Goal: Task Accomplishment & Management: Complete application form

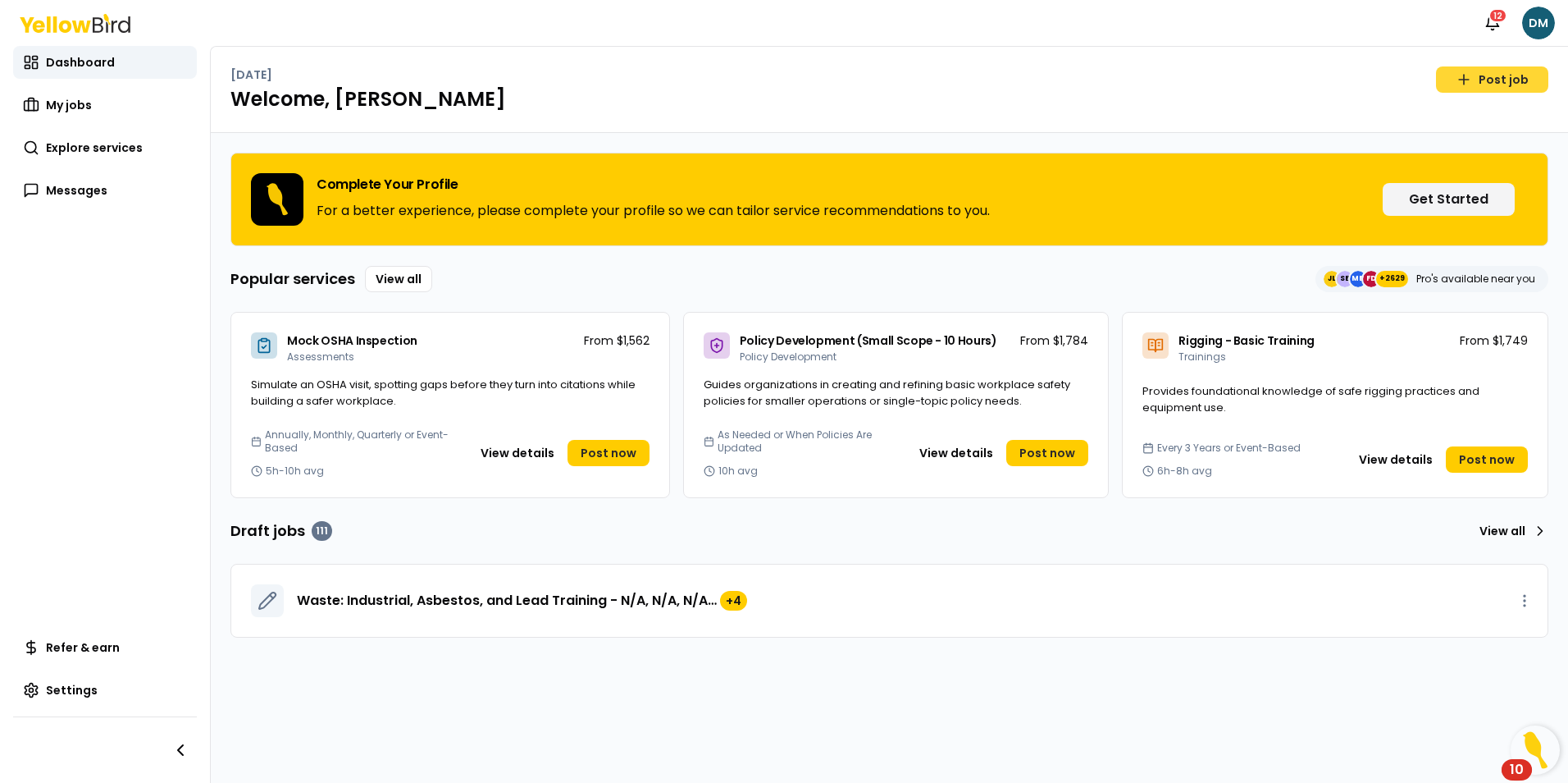
click at [1457, 85] on link "Post job" at bounding box center [1492, 79] width 112 height 27
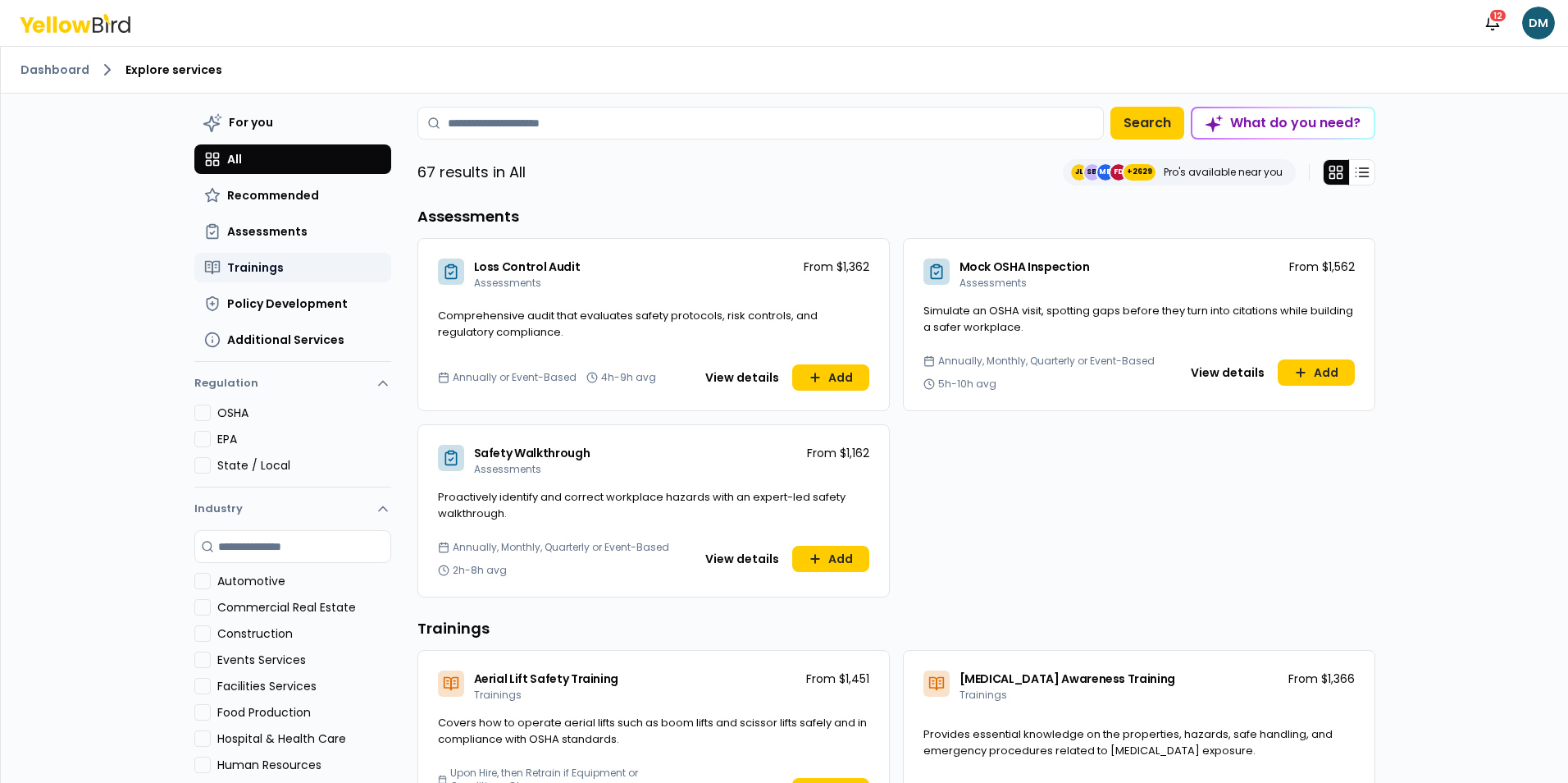
click at [298, 266] on button "Trainings" at bounding box center [292, 268] width 196 height 30
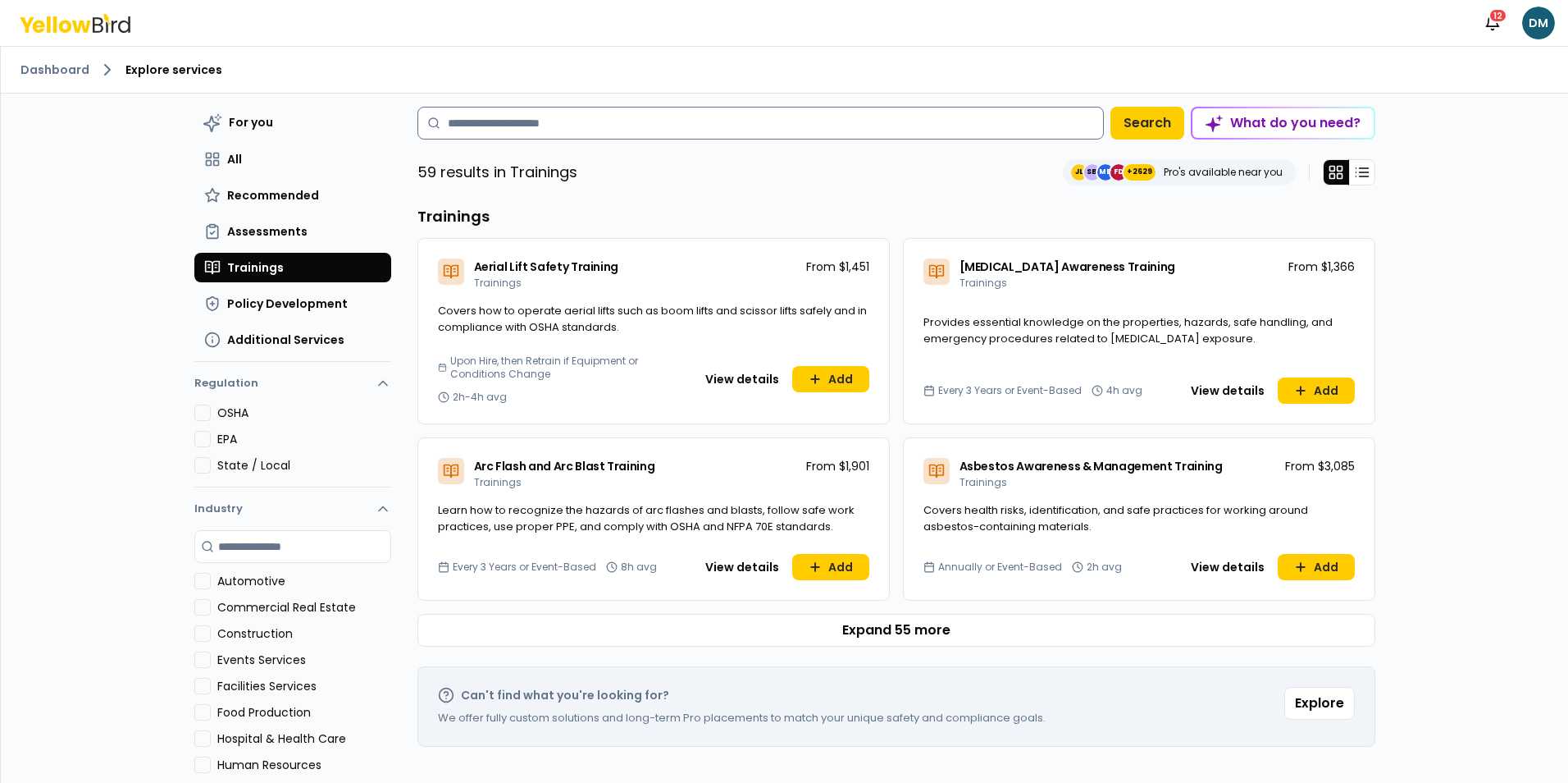
click at [623, 132] on input at bounding box center [761, 122] width 687 height 33
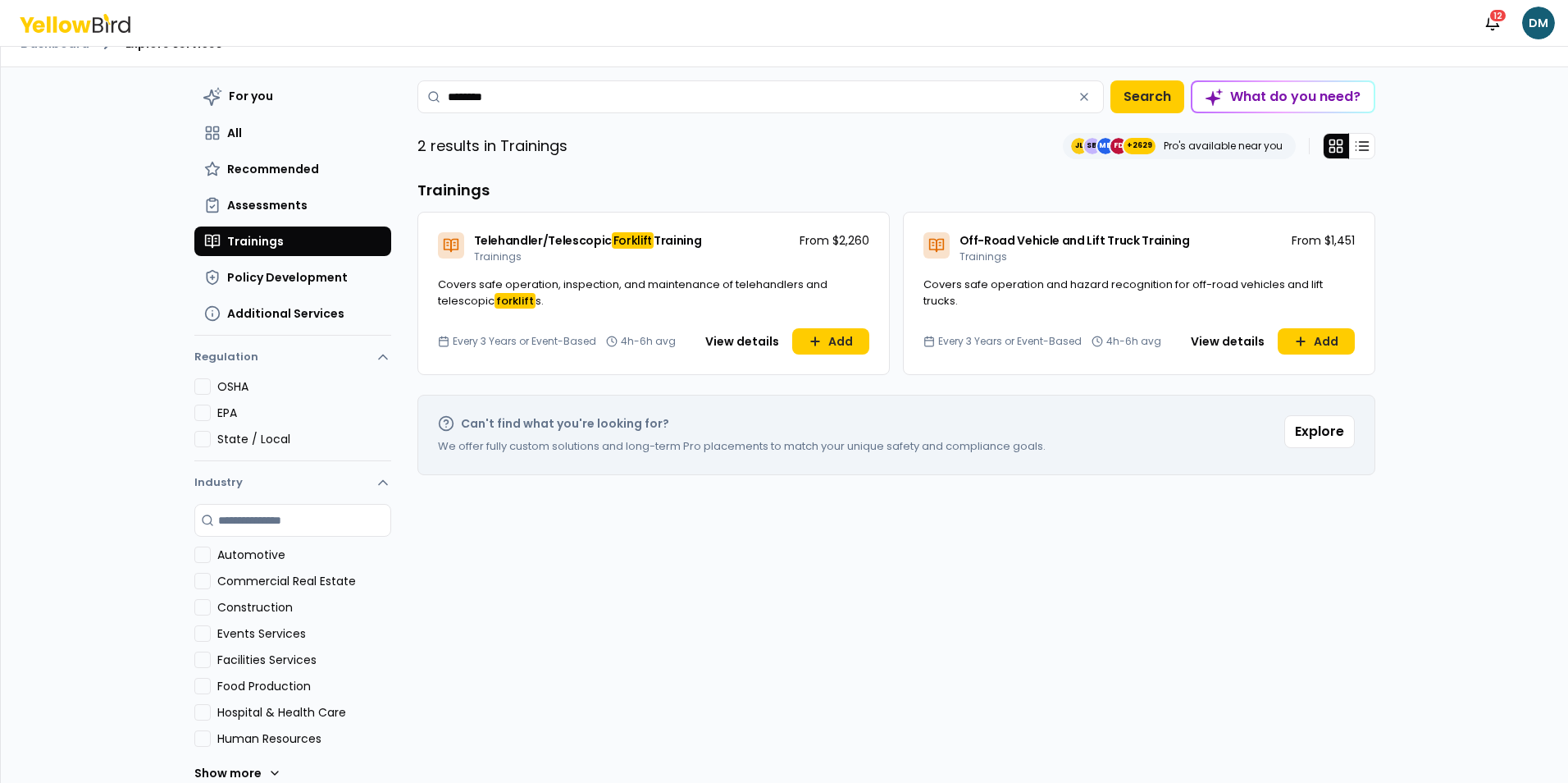
scroll to position [47, 0]
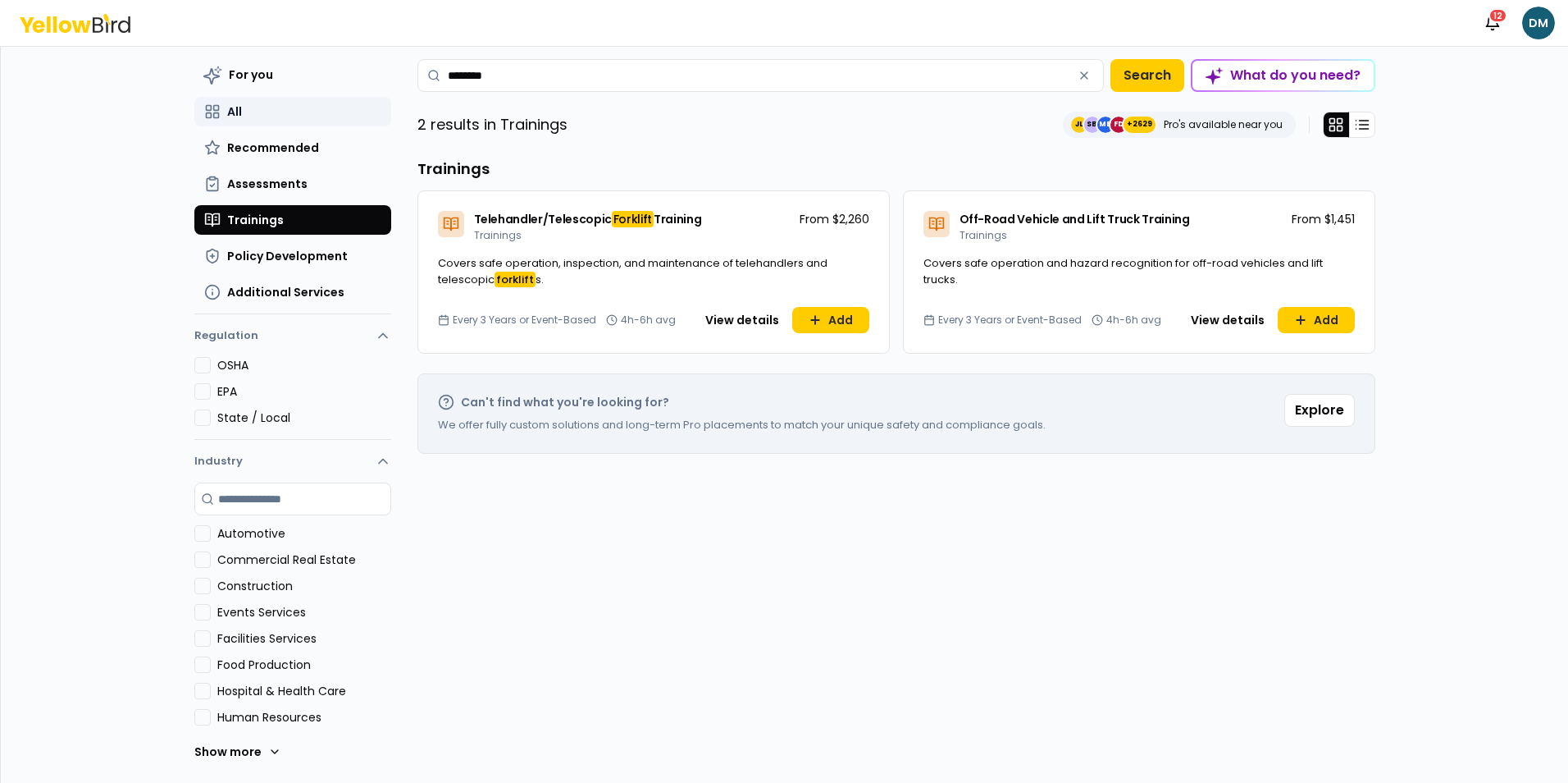
type input "********"
click at [321, 110] on button "All" at bounding box center [292, 112] width 196 height 30
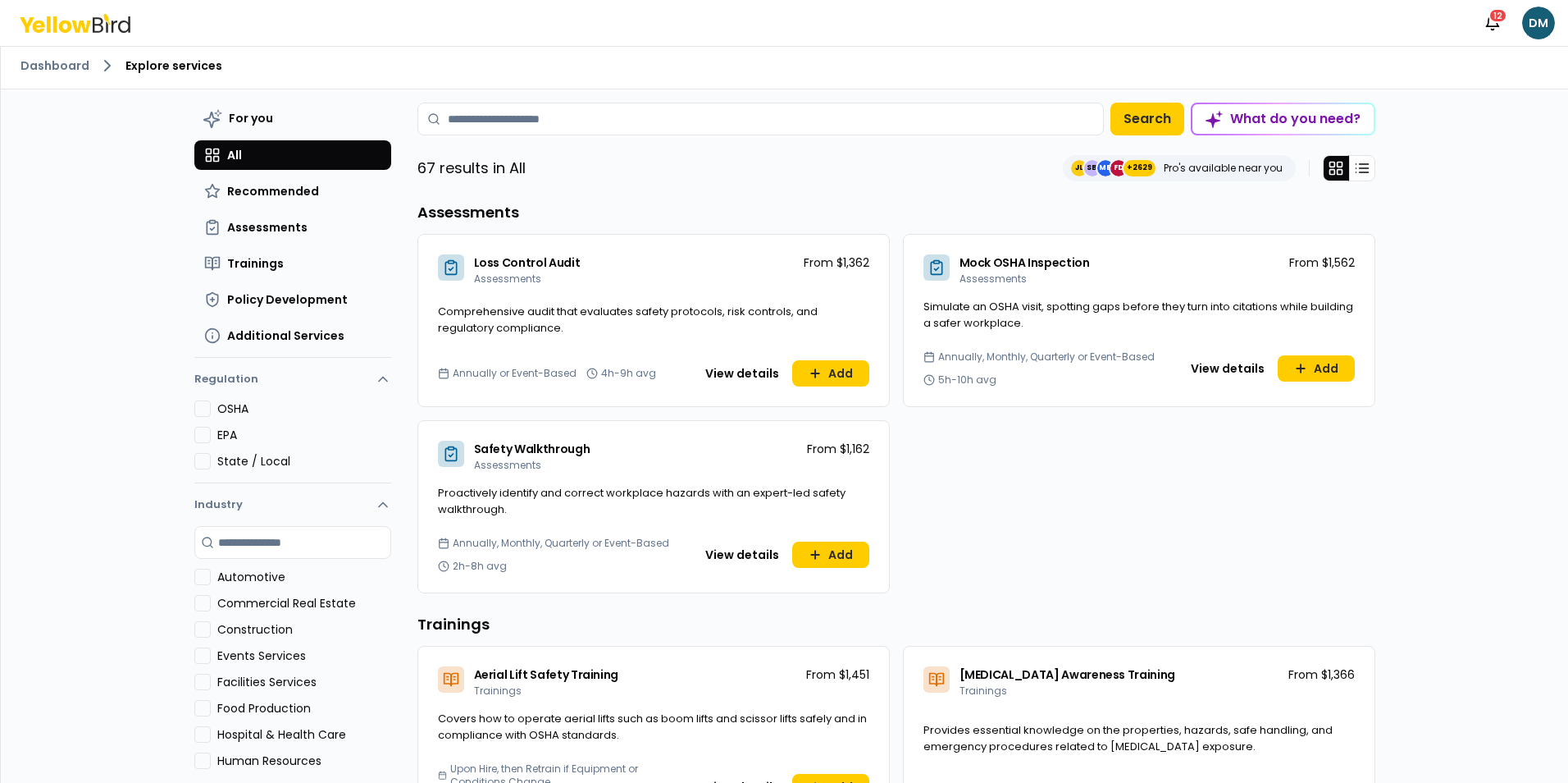
scroll to position [0, 0]
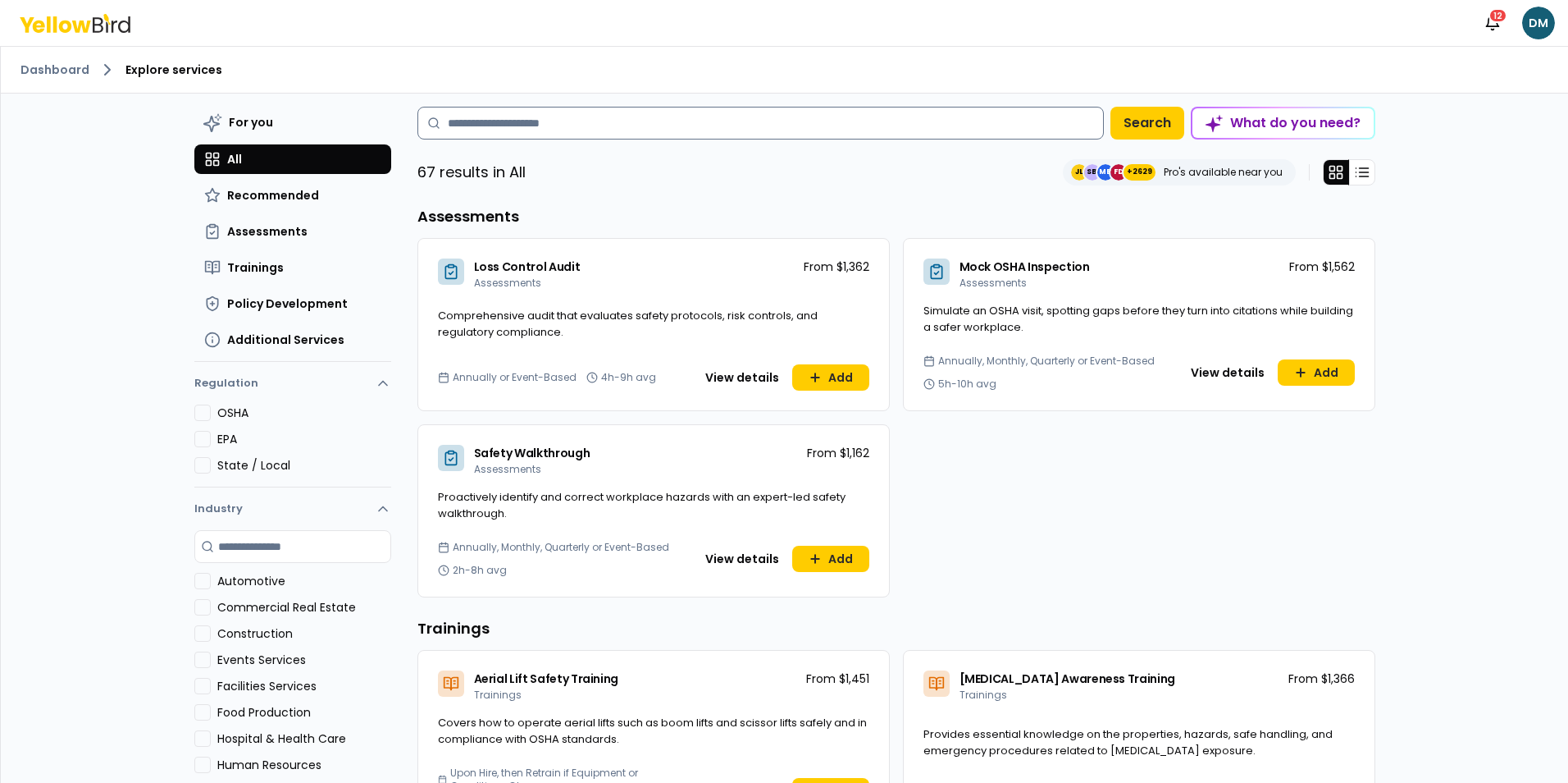
click at [623, 120] on input at bounding box center [761, 122] width 687 height 33
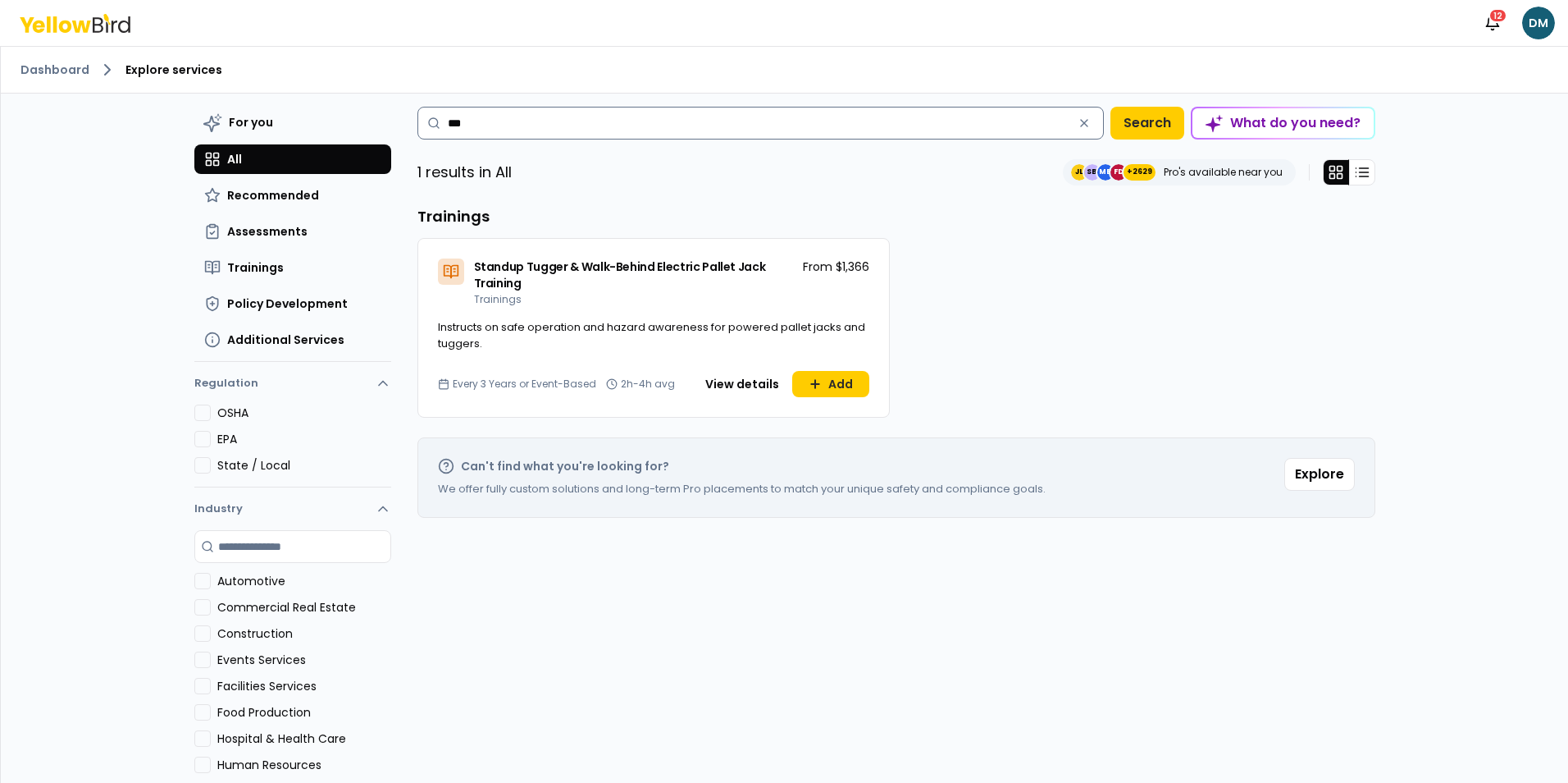
drag, startPoint x: 472, startPoint y: 126, endPoint x: 442, endPoint y: 120, distance: 30.6
click at [442, 120] on input "***" at bounding box center [761, 122] width 687 height 33
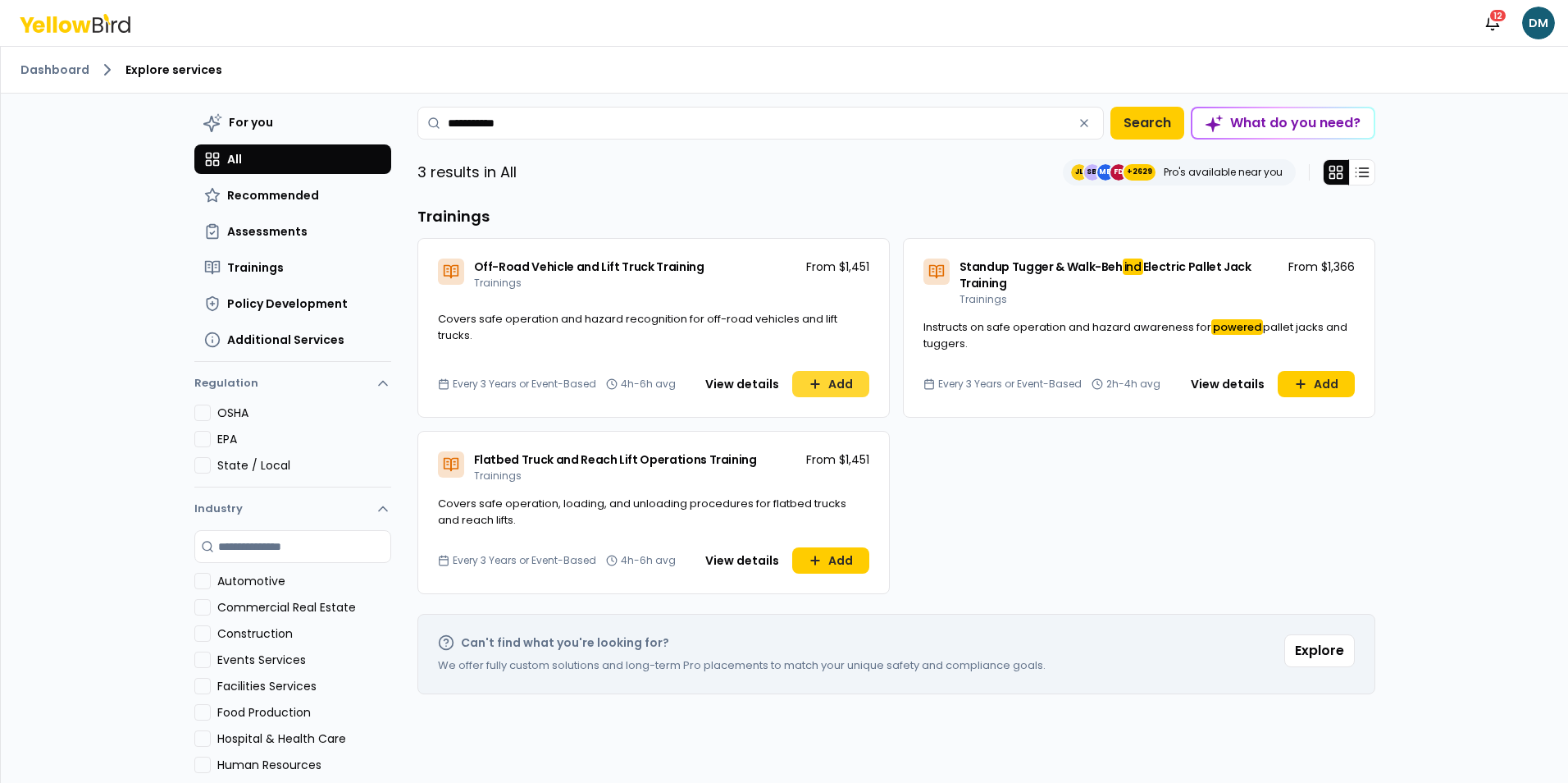
type input "**********"
click at [820, 382] on button "Add" at bounding box center [831, 384] width 77 height 27
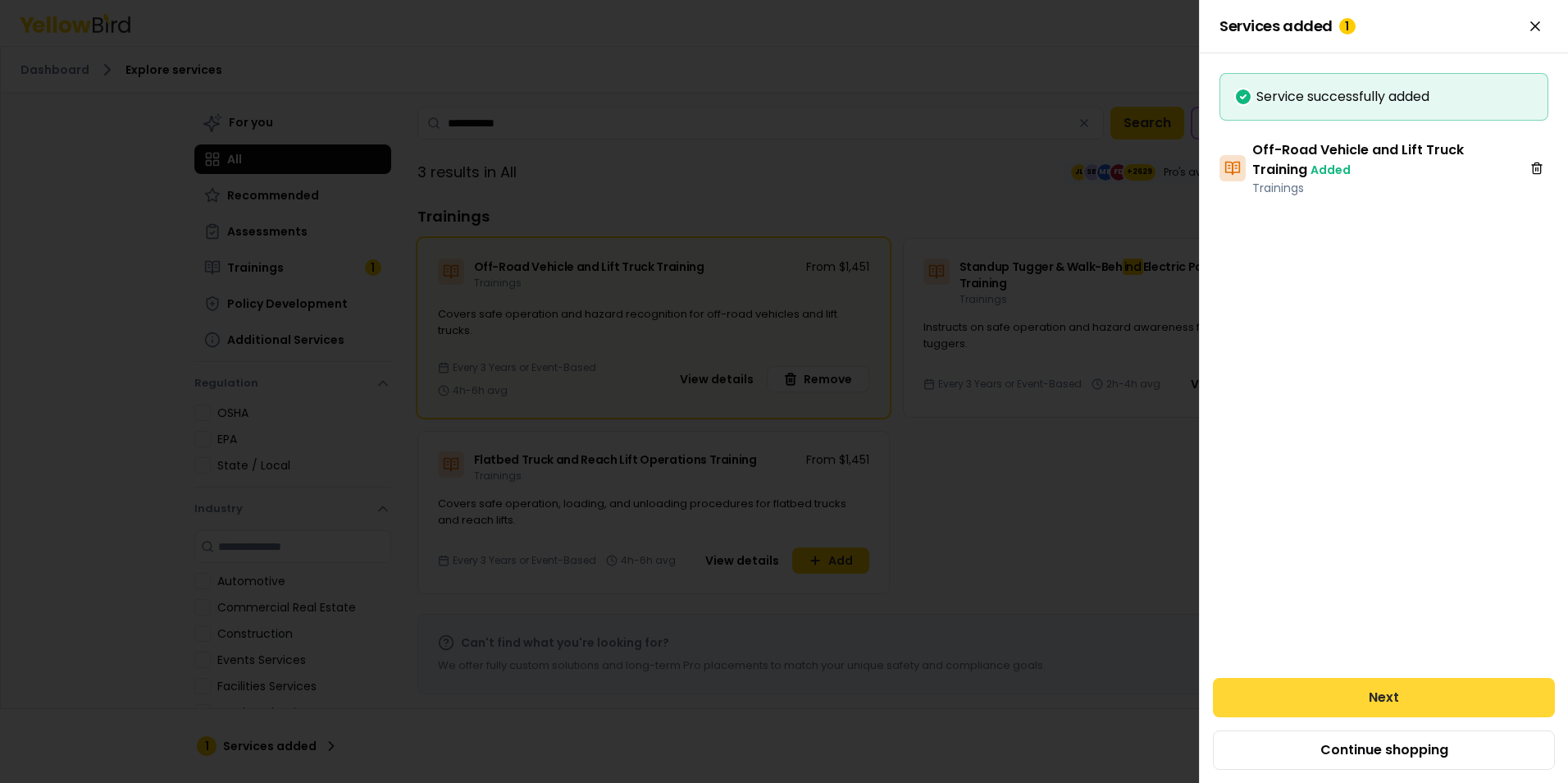
click at [1291, 701] on button "Next" at bounding box center [1383, 697] width 342 height 39
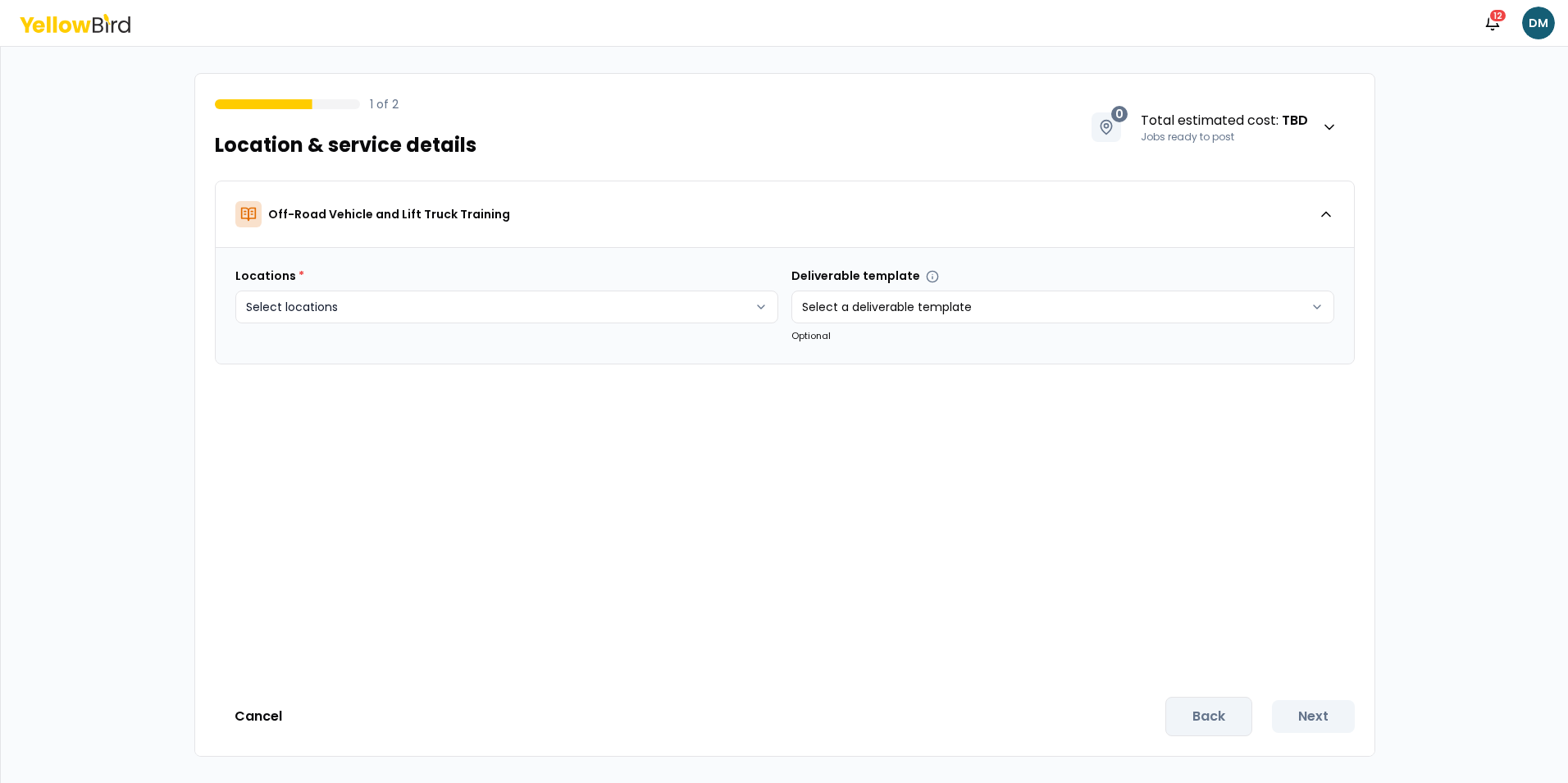
click at [634, 315] on html "Notifications 12 DM 1 of 2 Location & service details 0 Total estimated cost : …" at bounding box center [784, 391] width 1568 height 783
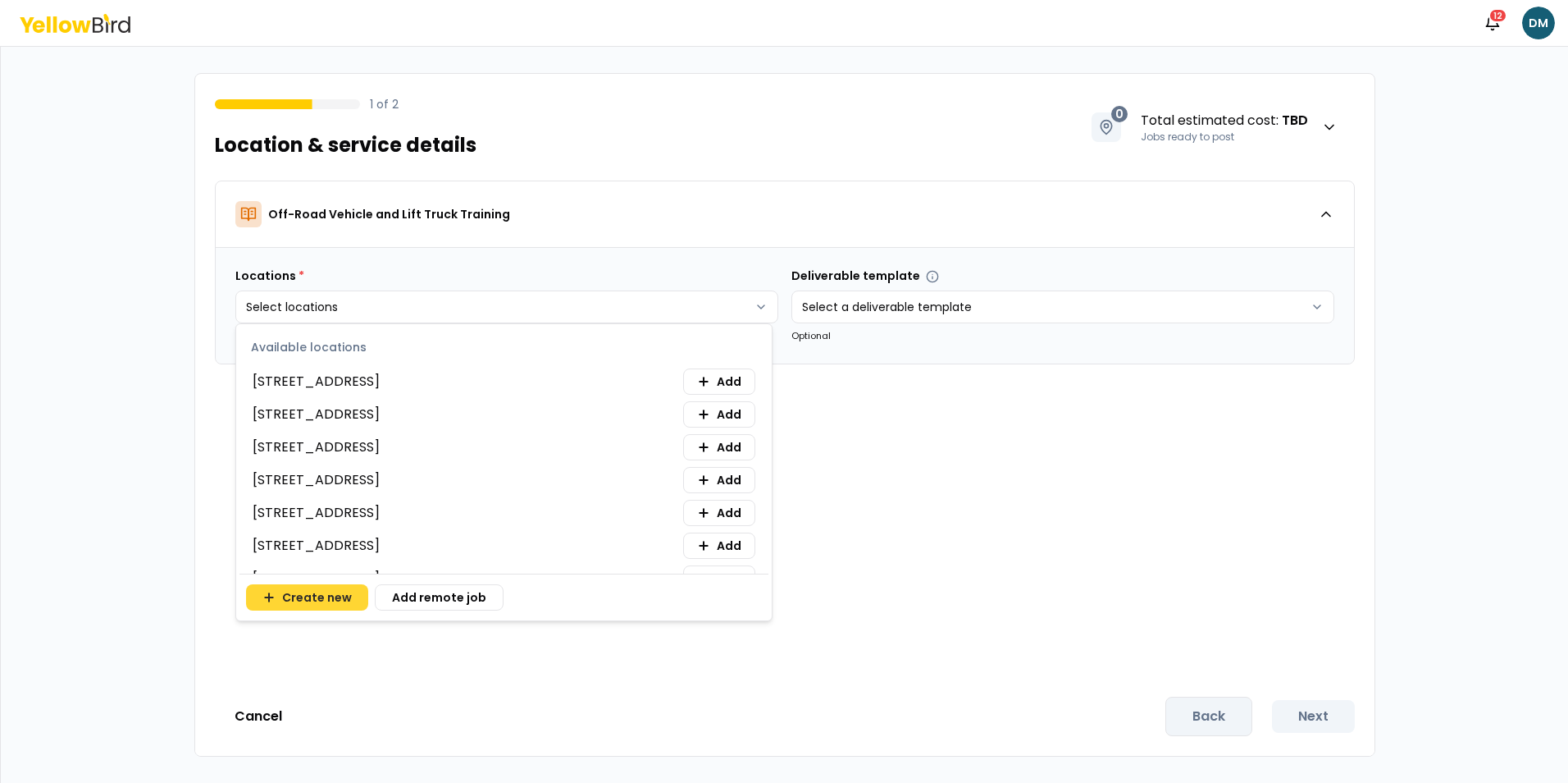
click at [340, 593] on button "Create new" at bounding box center [307, 597] width 122 height 27
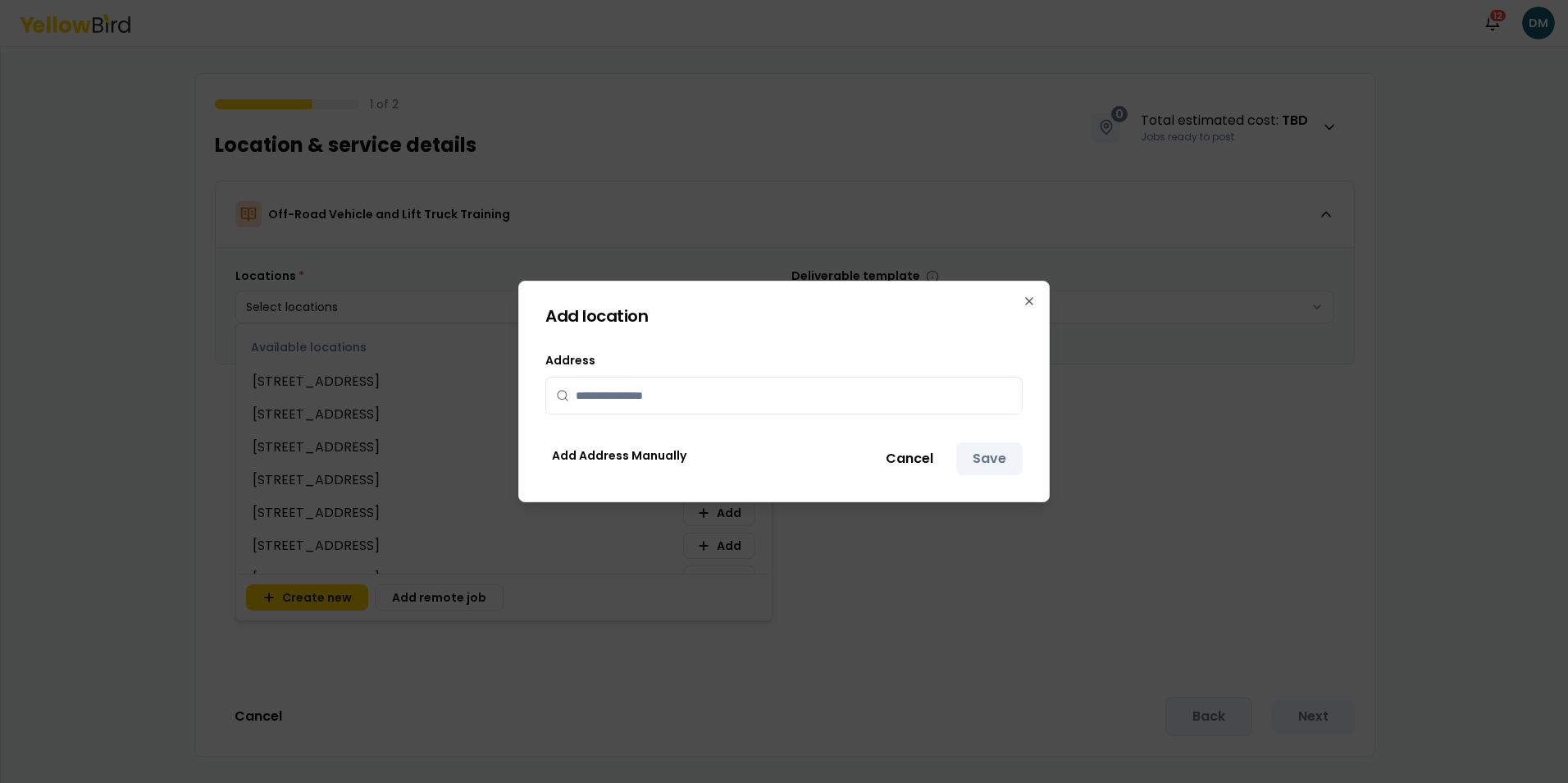
click at [619, 404] on input "text" at bounding box center [793, 395] width 436 height 37
click at [1036, 303] on div "Add location Add an address to this job. Address Add Address Manually Cancel Sa…" at bounding box center [784, 391] width 531 height 221
click at [1026, 306] on icon "button" at bounding box center [1028, 300] width 13 height 13
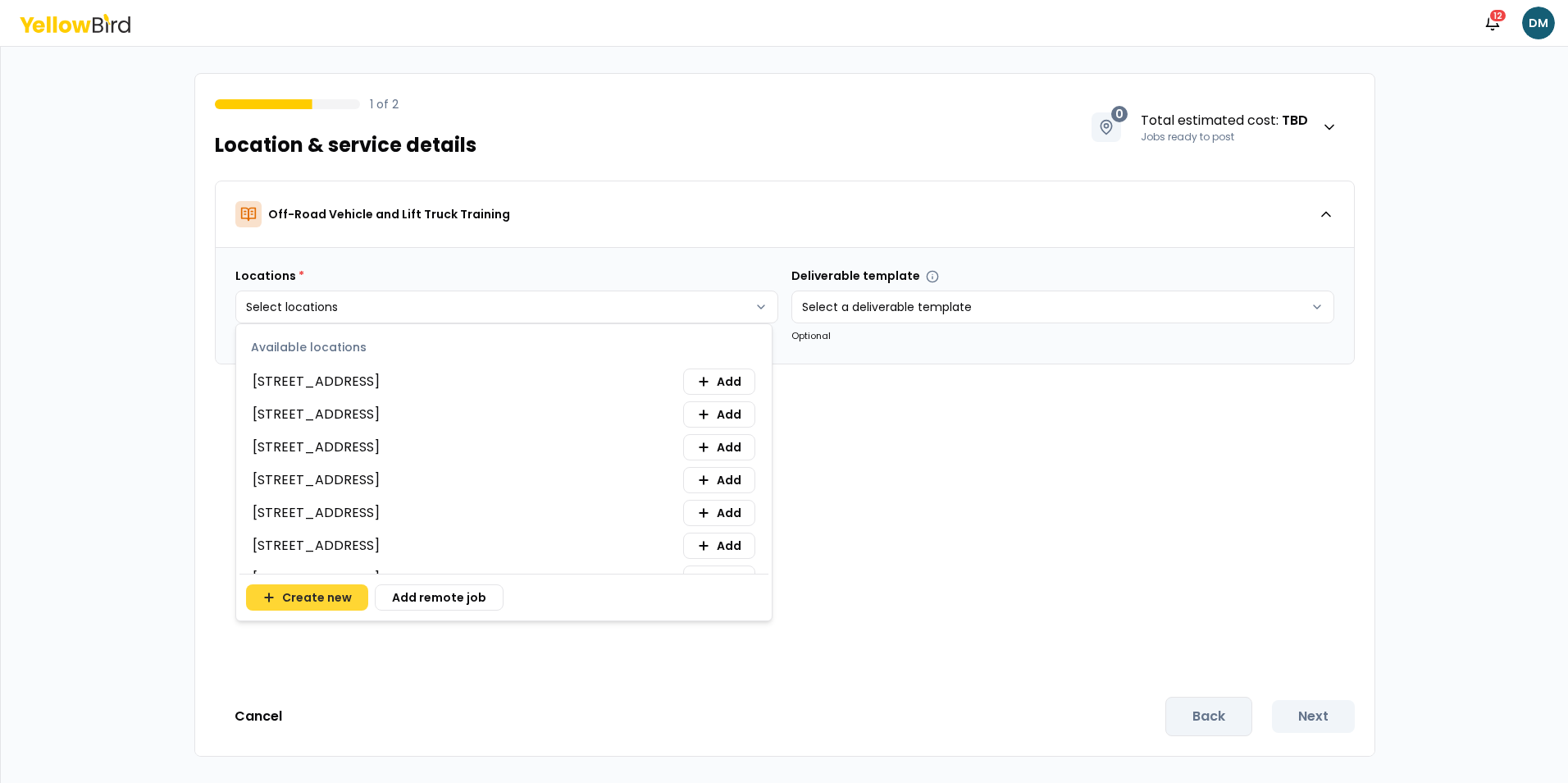
click at [351, 597] on button "Create new" at bounding box center [307, 597] width 122 height 27
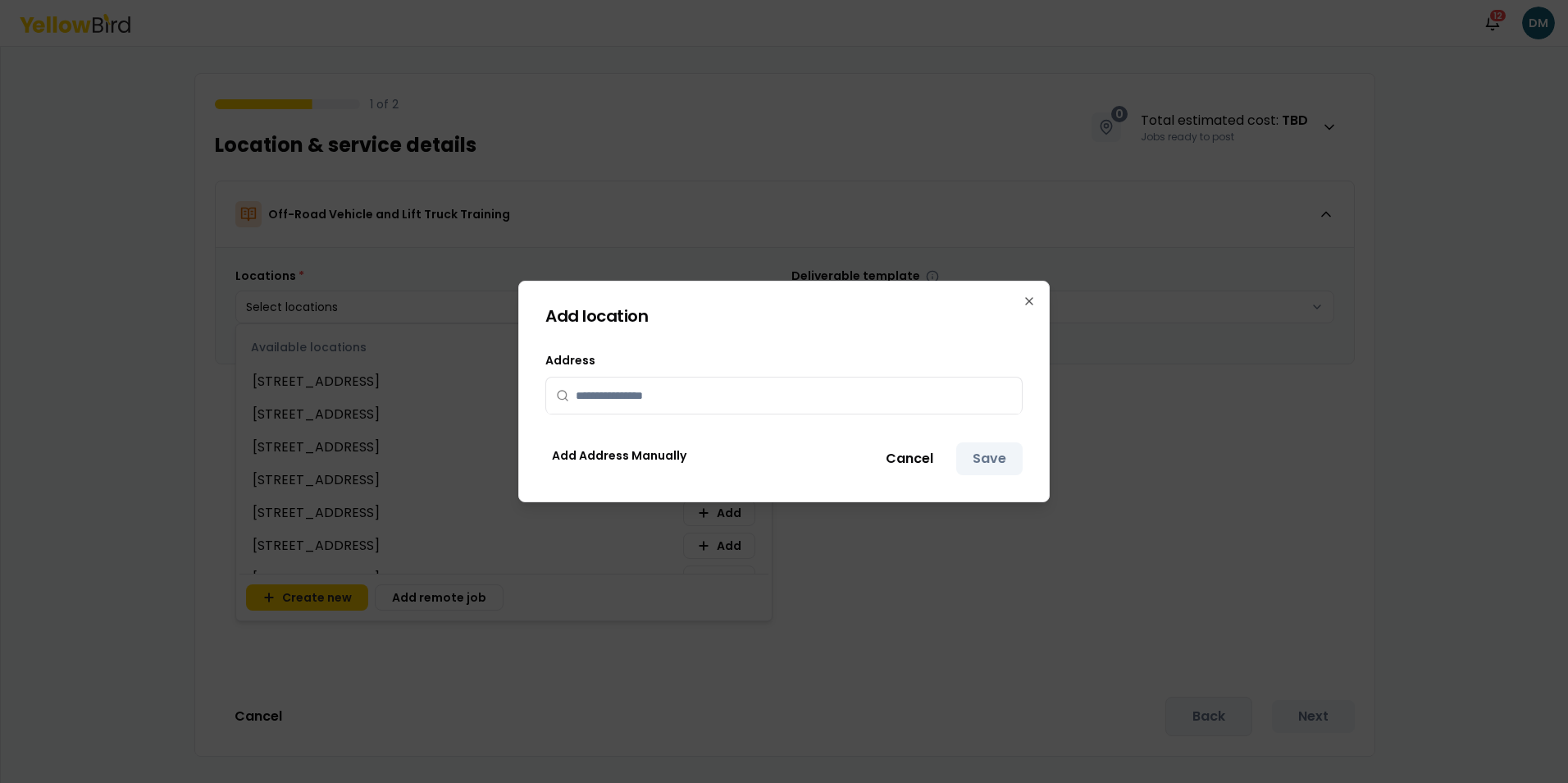
click at [656, 397] on input "text" at bounding box center [793, 395] width 436 height 37
click at [568, 463] on button "Add Address Manually" at bounding box center [620, 455] width 148 height 27
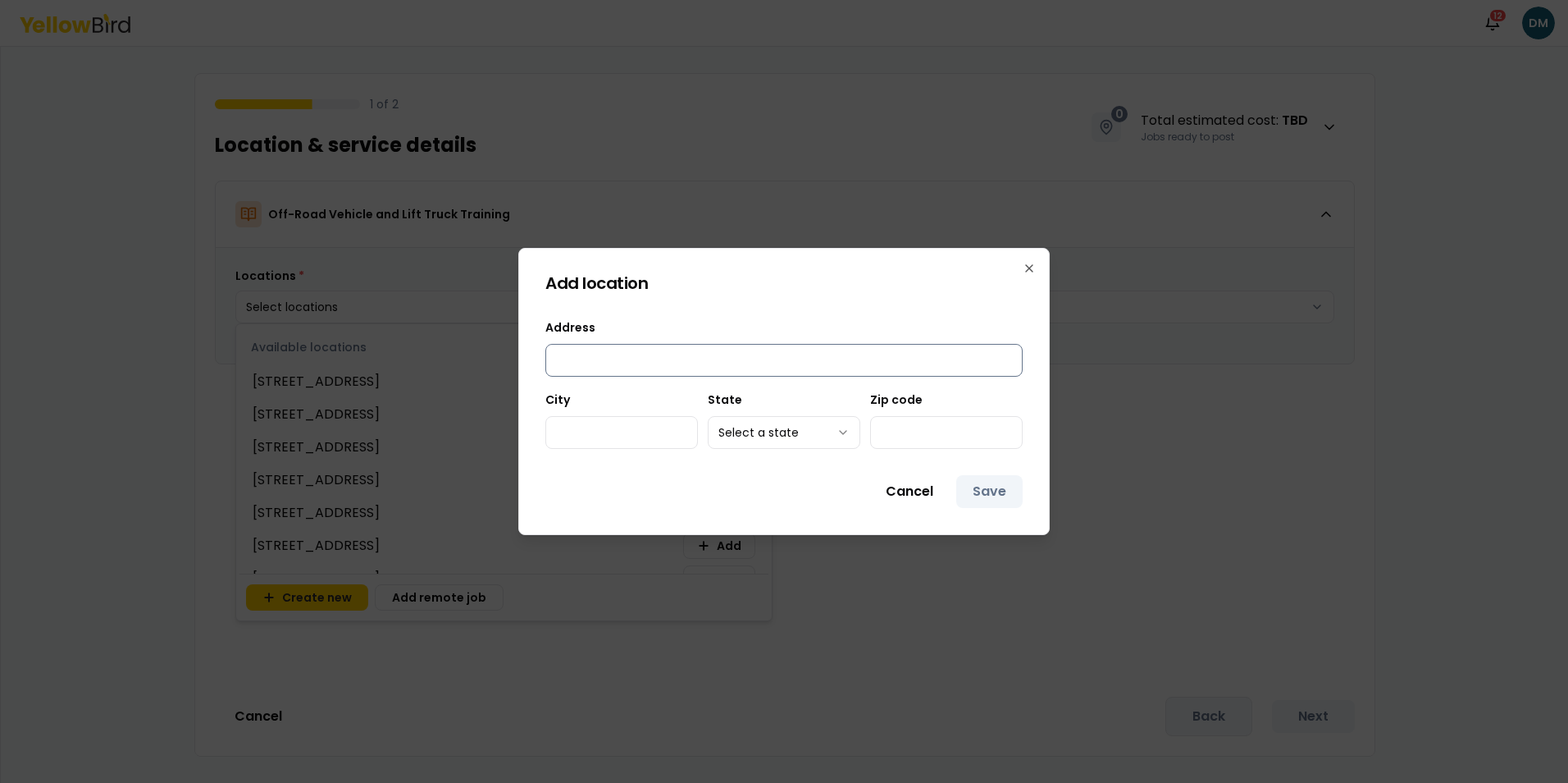
click at [616, 358] on input "Address" at bounding box center [784, 359] width 478 height 33
type input "**********"
click at [625, 425] on input "City" at bounding box center [622, 431] width 153 height 33
type input "**********"
click at [757, 434] on body "Notifications 12 DM 1 of 2 Location & service details 0 Total estimated cost : …" at bounding box center [784, 391] width 1568 height 783
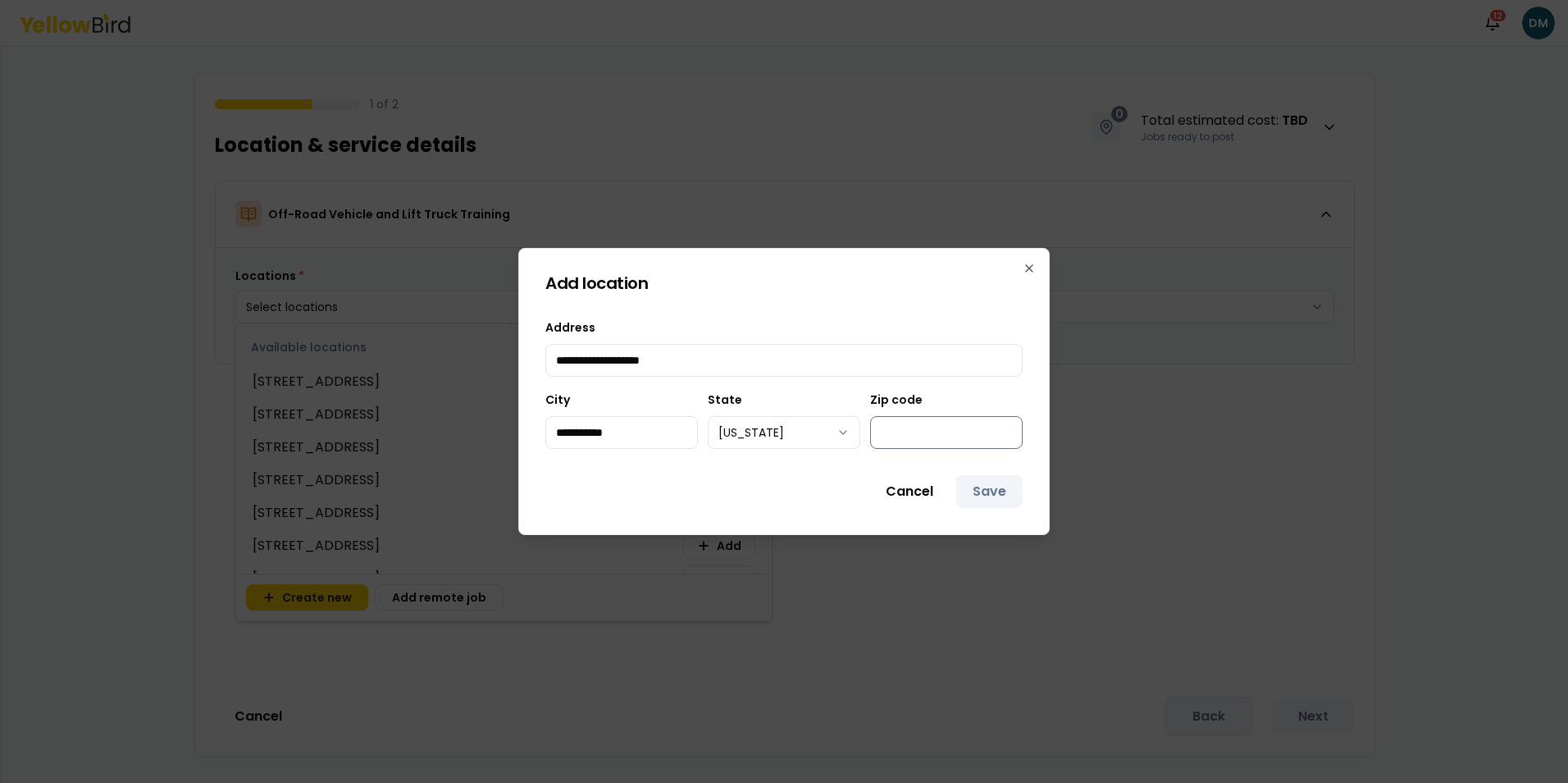
click at [934, 431] on input "Zip code" at bounding box center [946, 431] width 153 height 33
type input "*****"
click at [880, 488] on button "Cancel" at bounding box center [909, 491] width 80 height 33
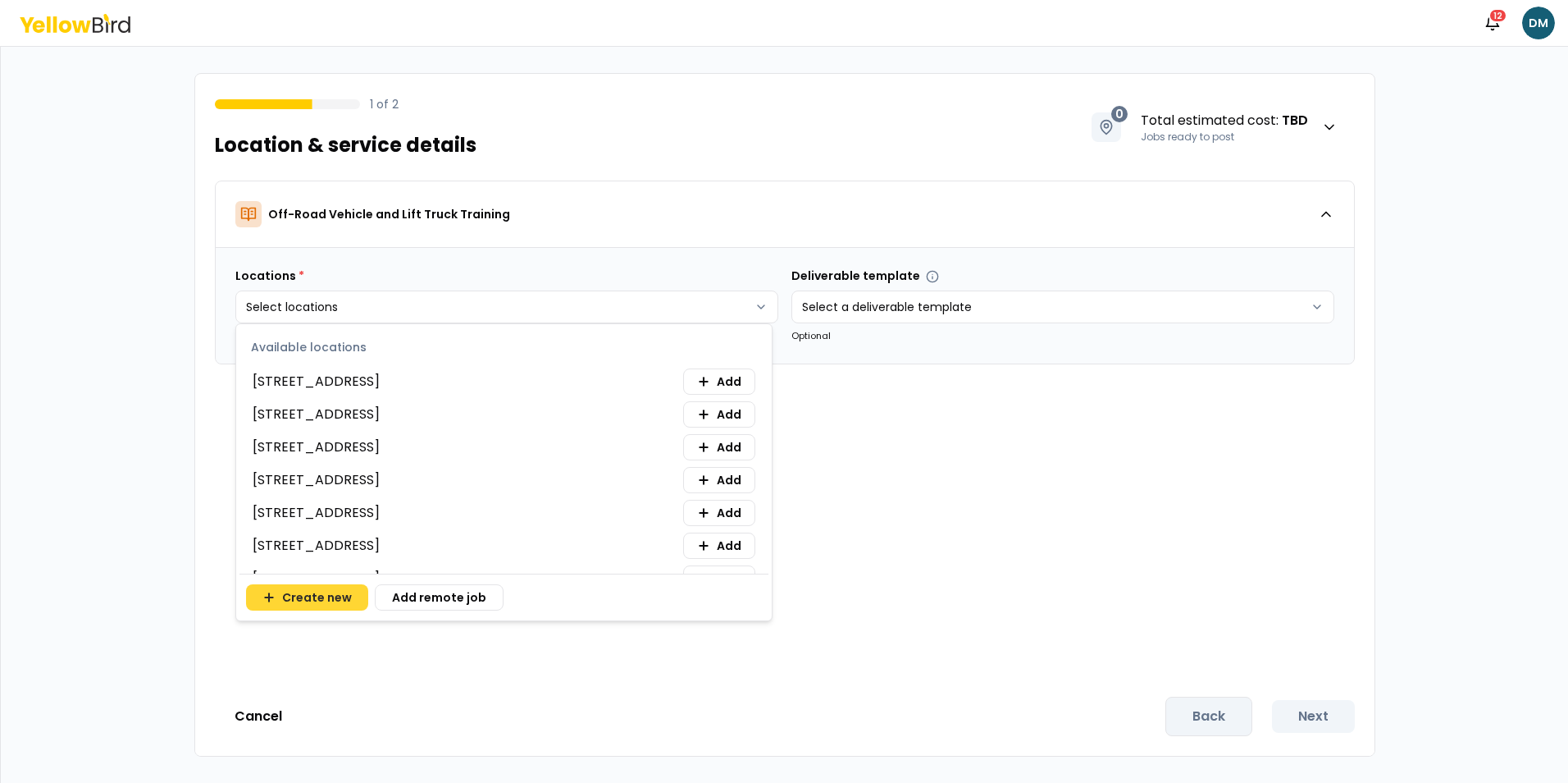
click at [281, 596] on button "Create new" at bounding box center [307, 597] width 122 height 27
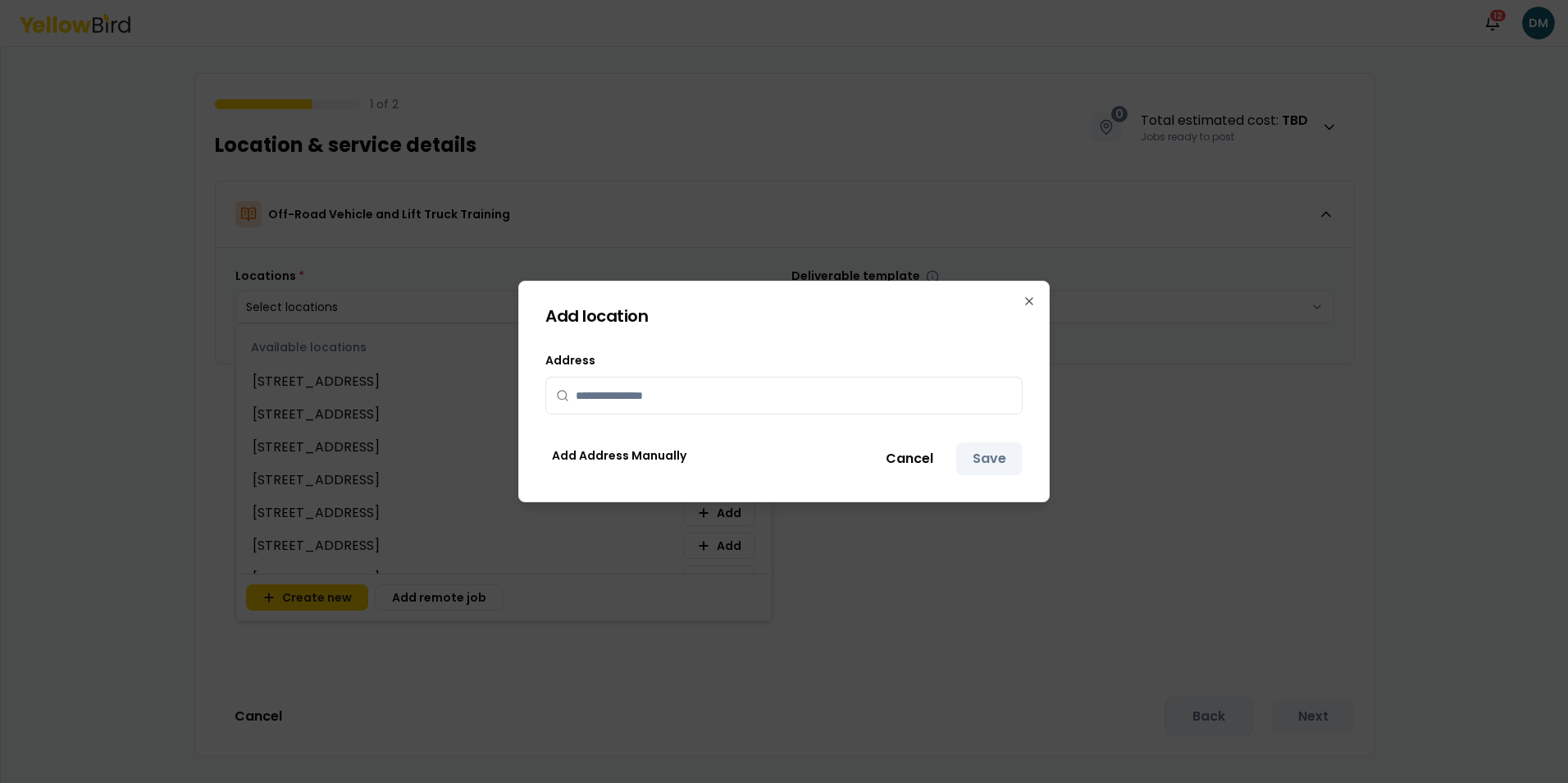
click at [691, 391] on input "text" at bounding box center [793, 395] width 436 height 37
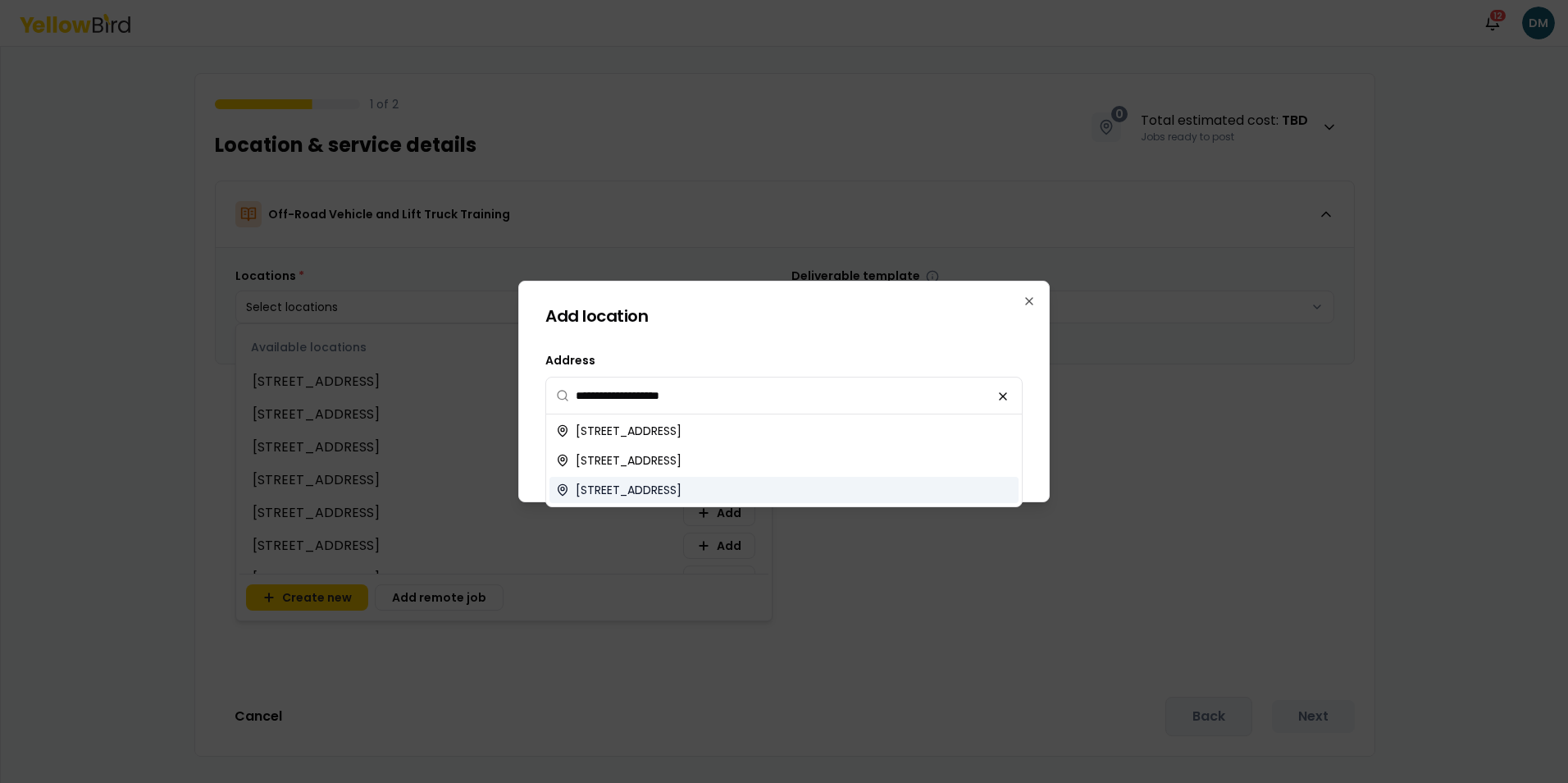
click at [682, 483] on span "[STREET_ADDRESS]" at bounding box center [628, 490] width 106 height 17
type input "**********"
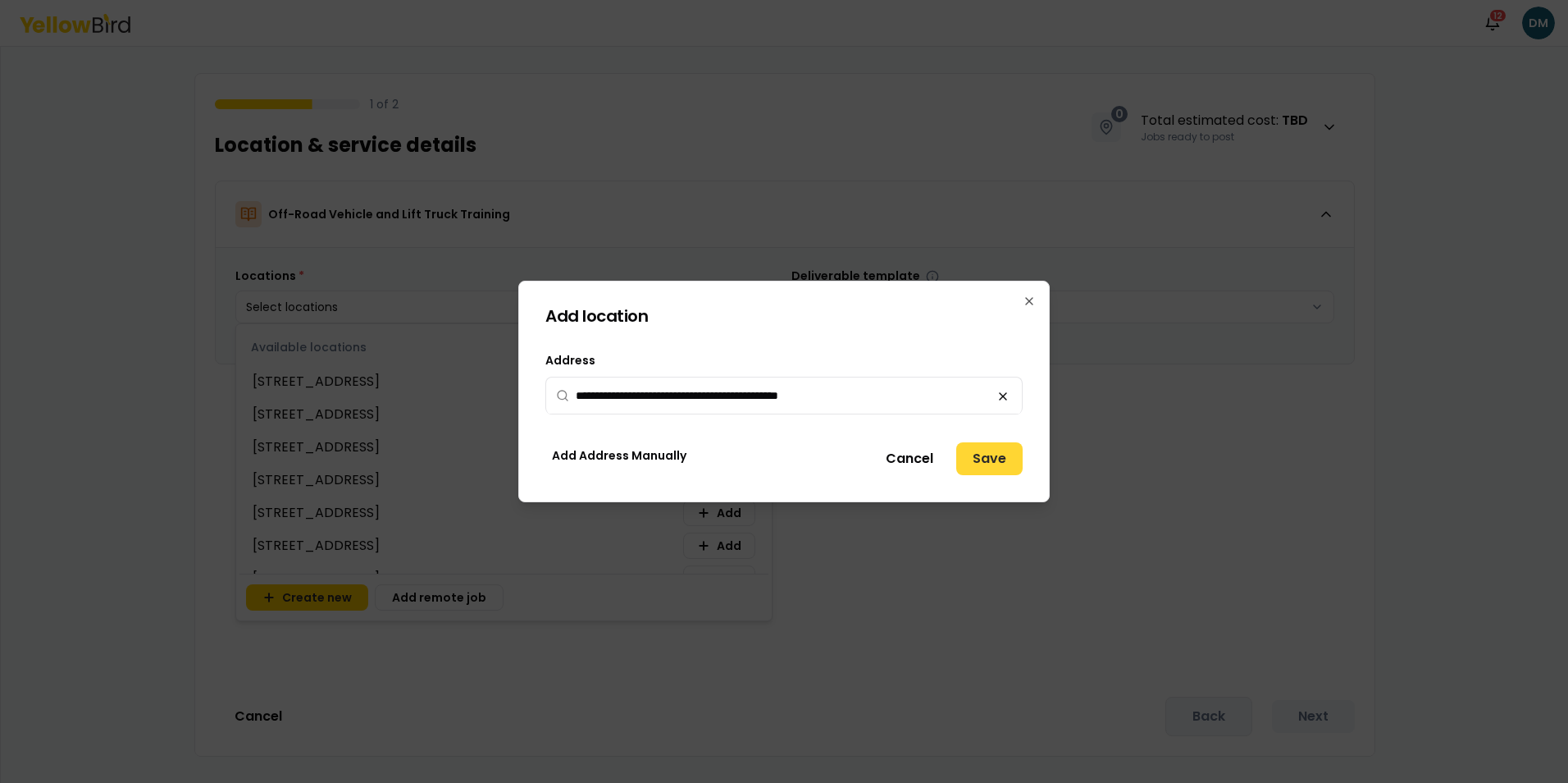
click at [987, 463] on button "Save" at bounding box center [989, 458] width 66 height 33
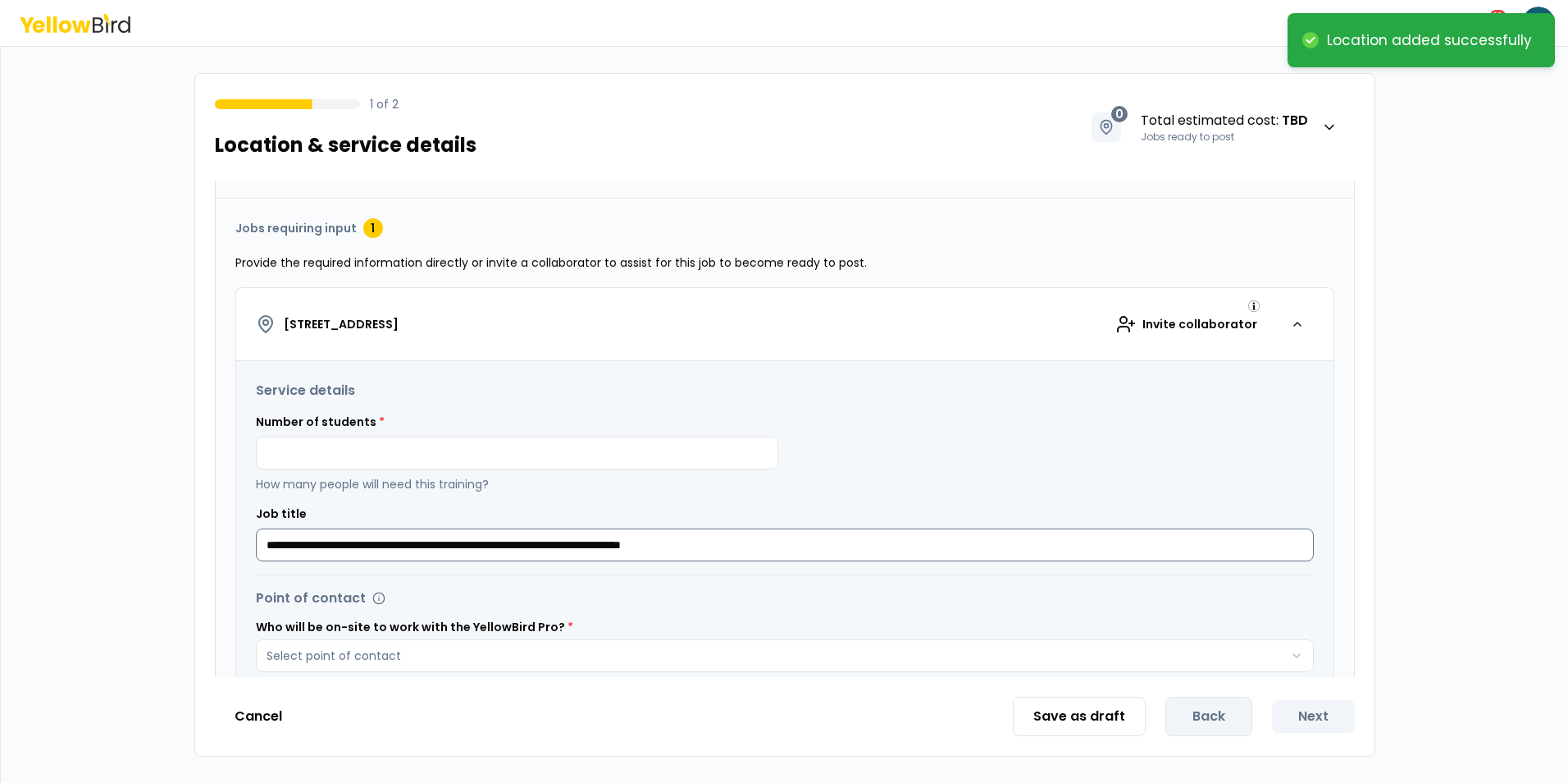
scroll to position [164, 0]
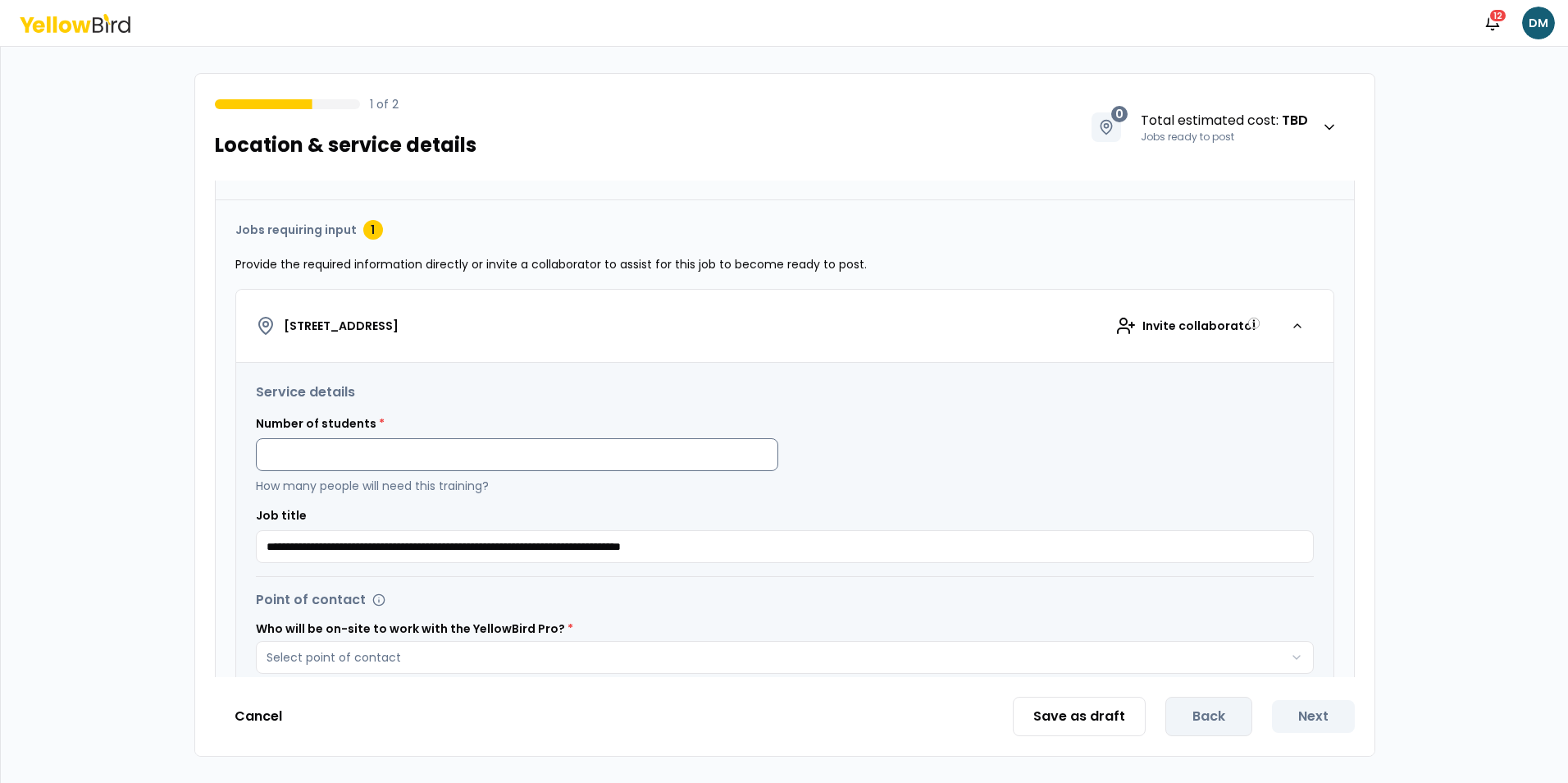
click at [487, 455] on input at bounding box center [516, 454] width 522 height 33
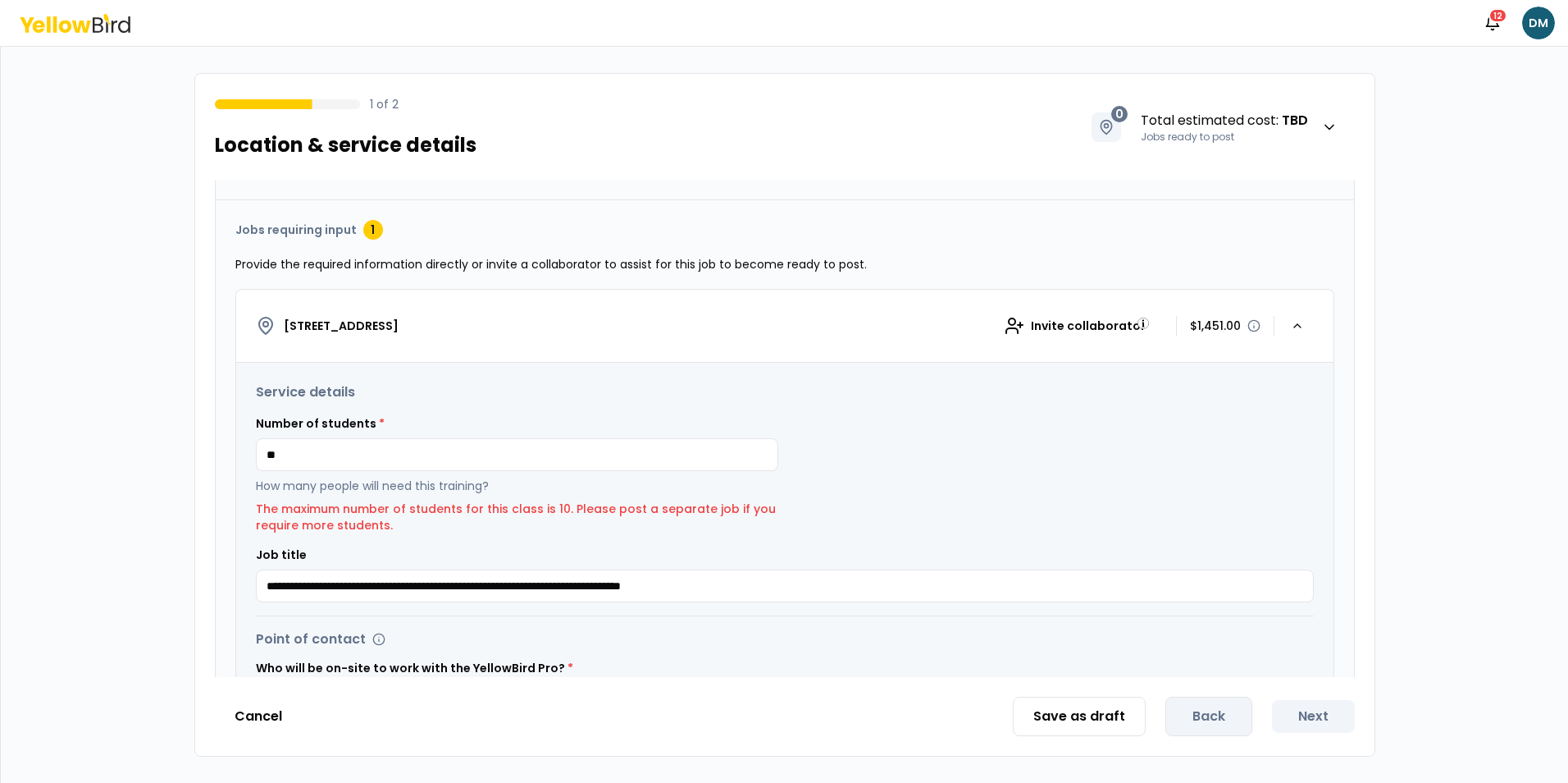
type input "**"
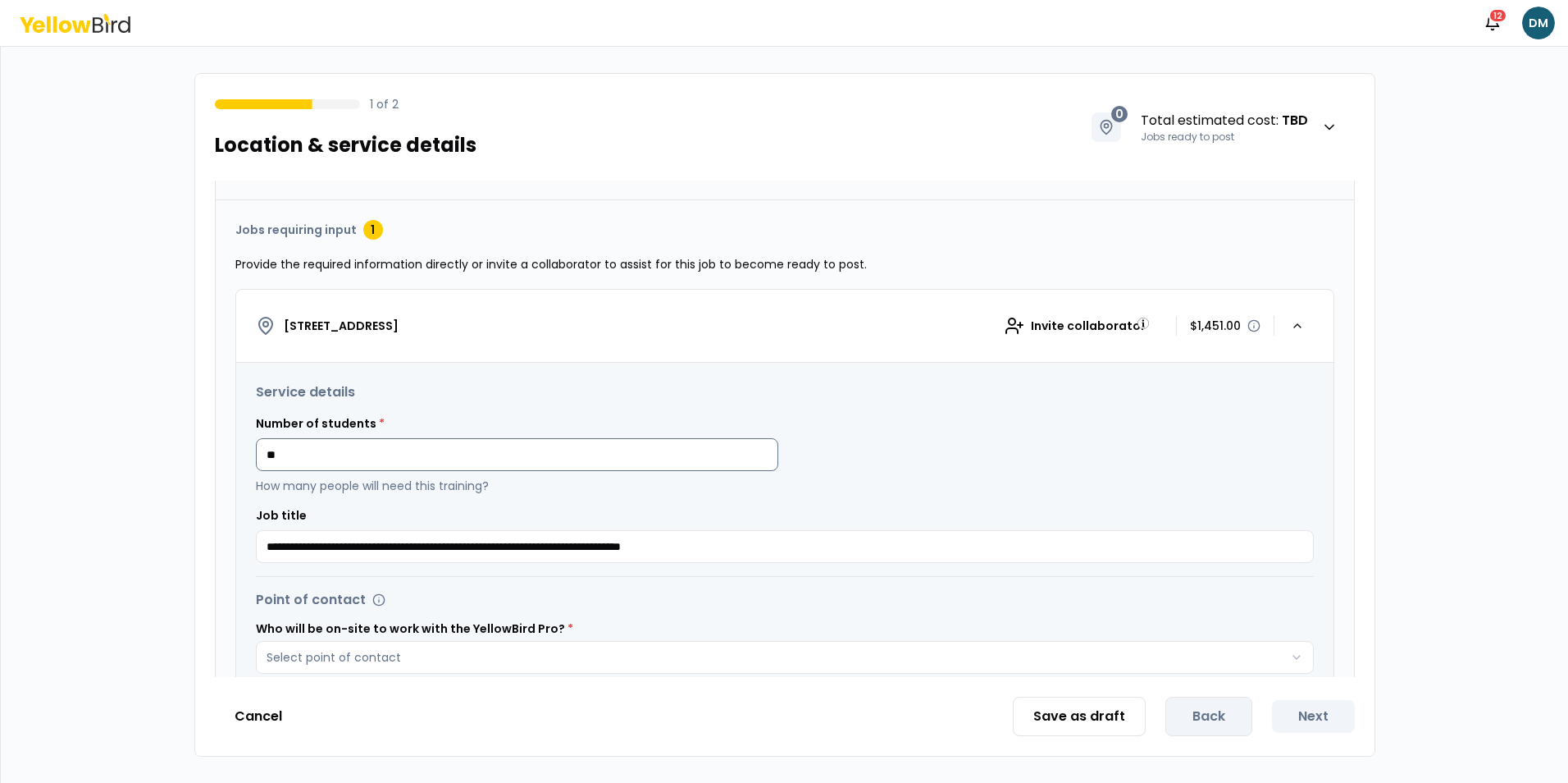
click at [448, 464] on input "**" at bounding box center [516, 454] width 522 height 33
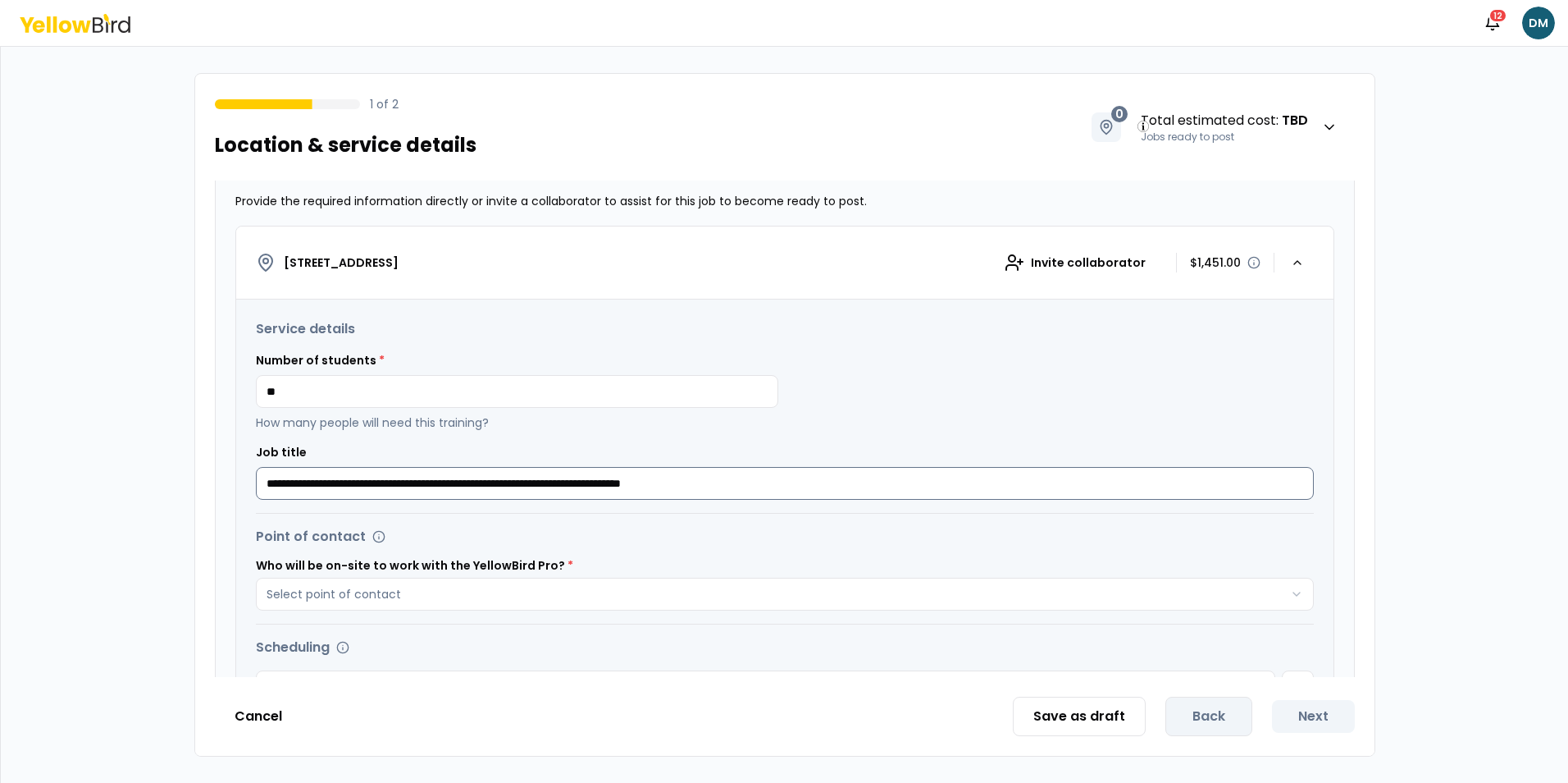
scroll to position [410, 0]
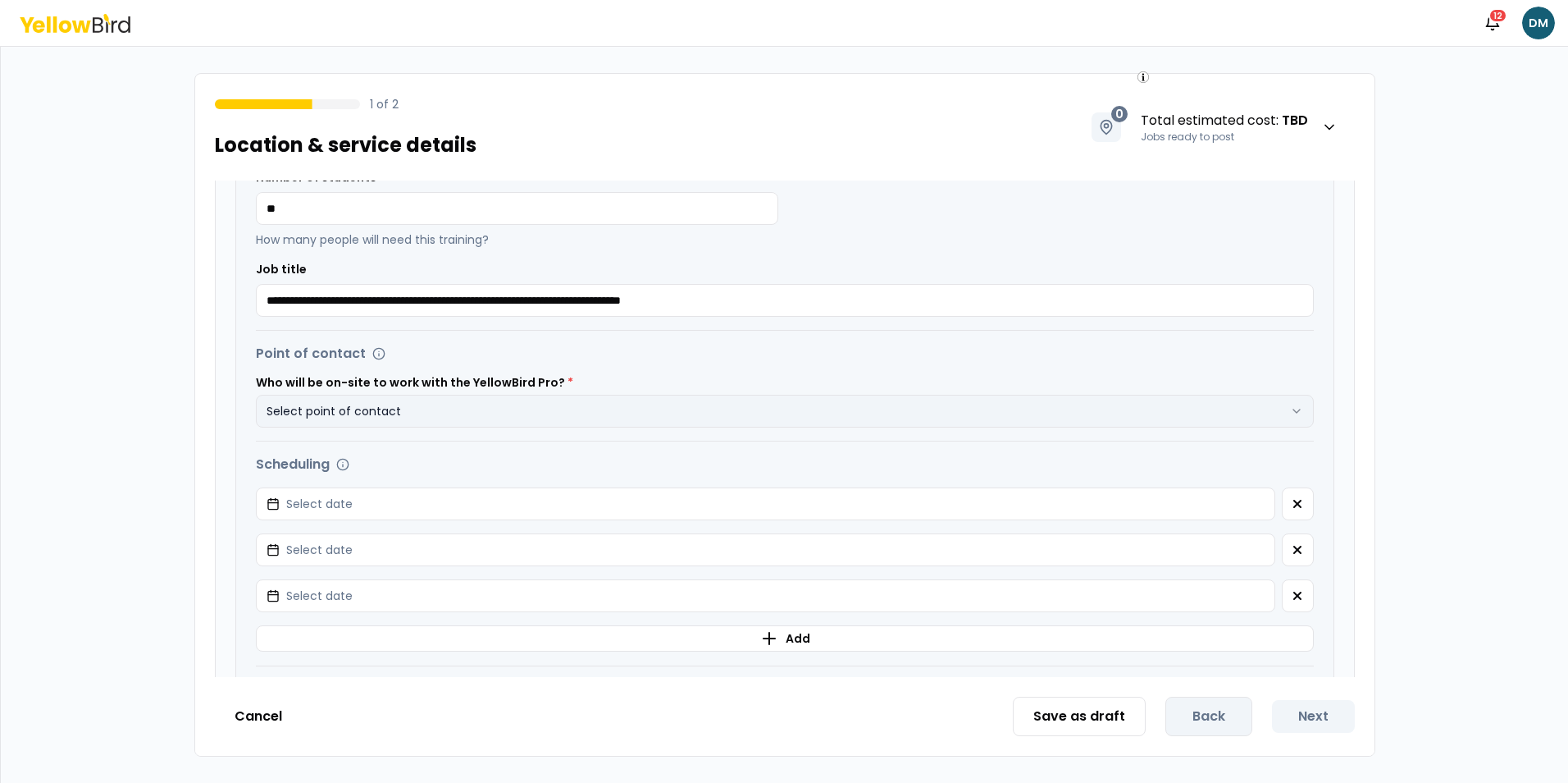
click at [432, 404] on button "Select point of contact" at bounding box center [784, 411] width 1058 height 33
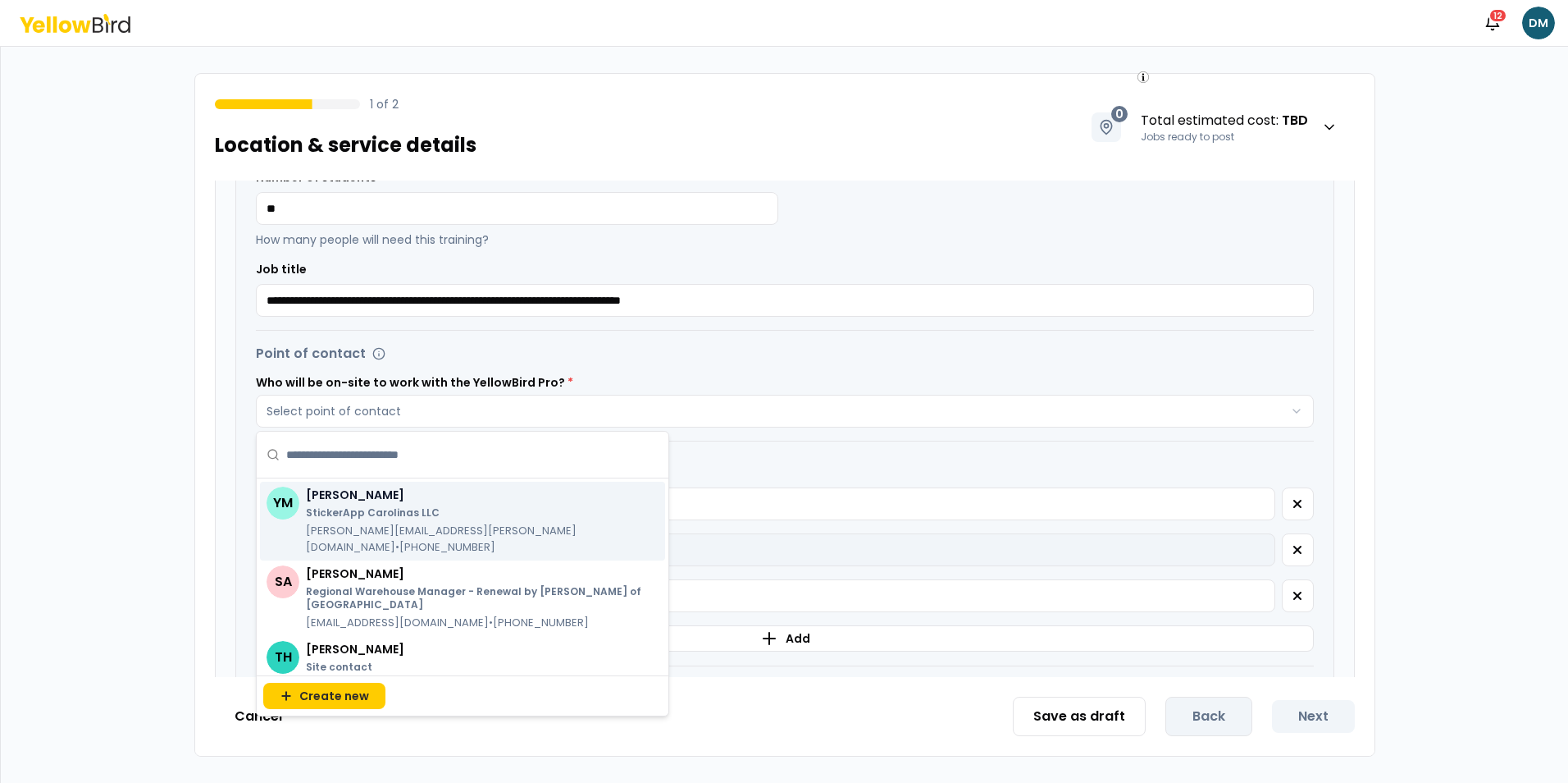
click at [769, 534] on button "Select date" at bounding box center [765, 549] width 1019 height 33
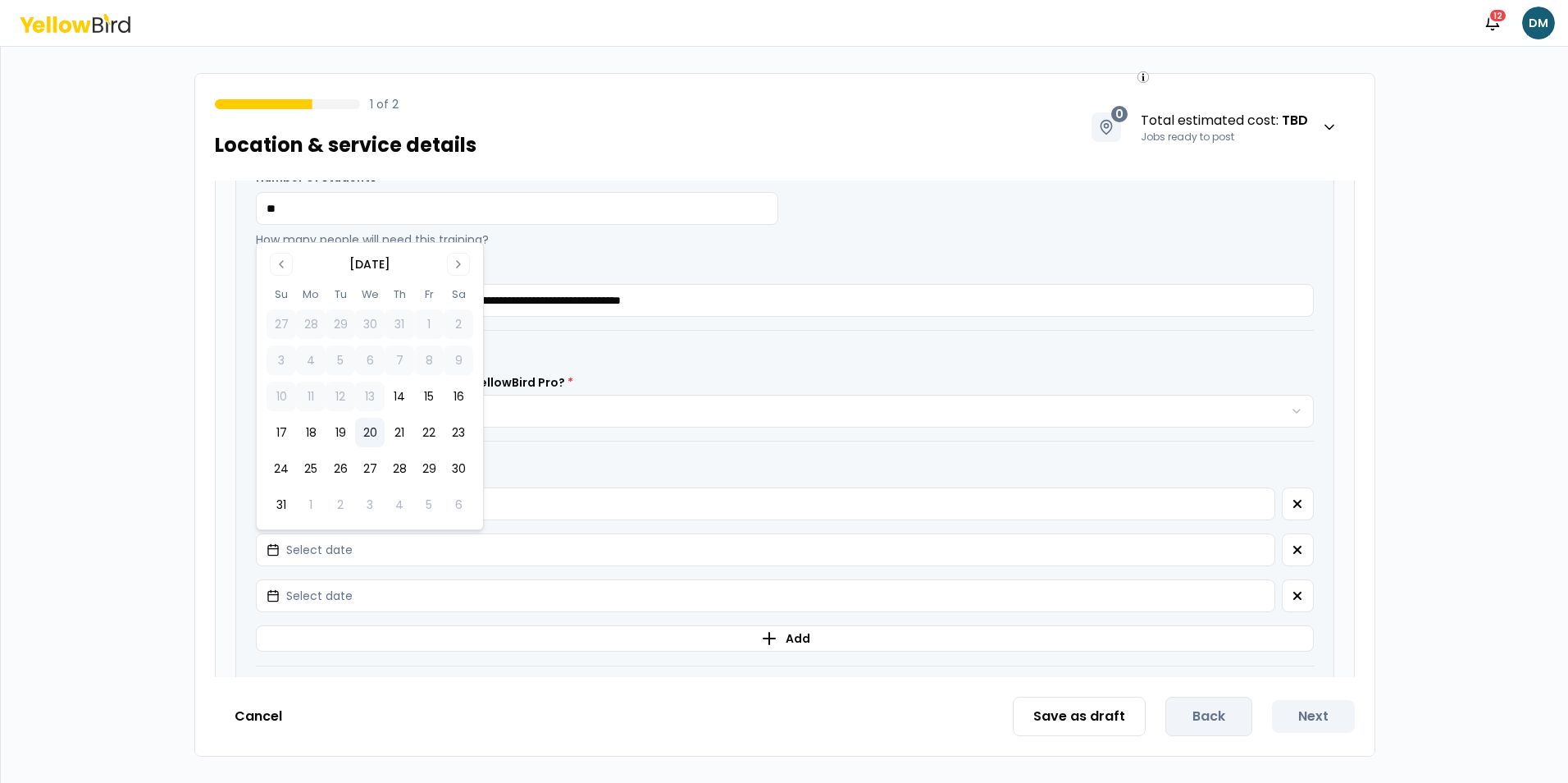
click at [368, 430] on button "20" at bounding box center [370, 432] width 30 height 30
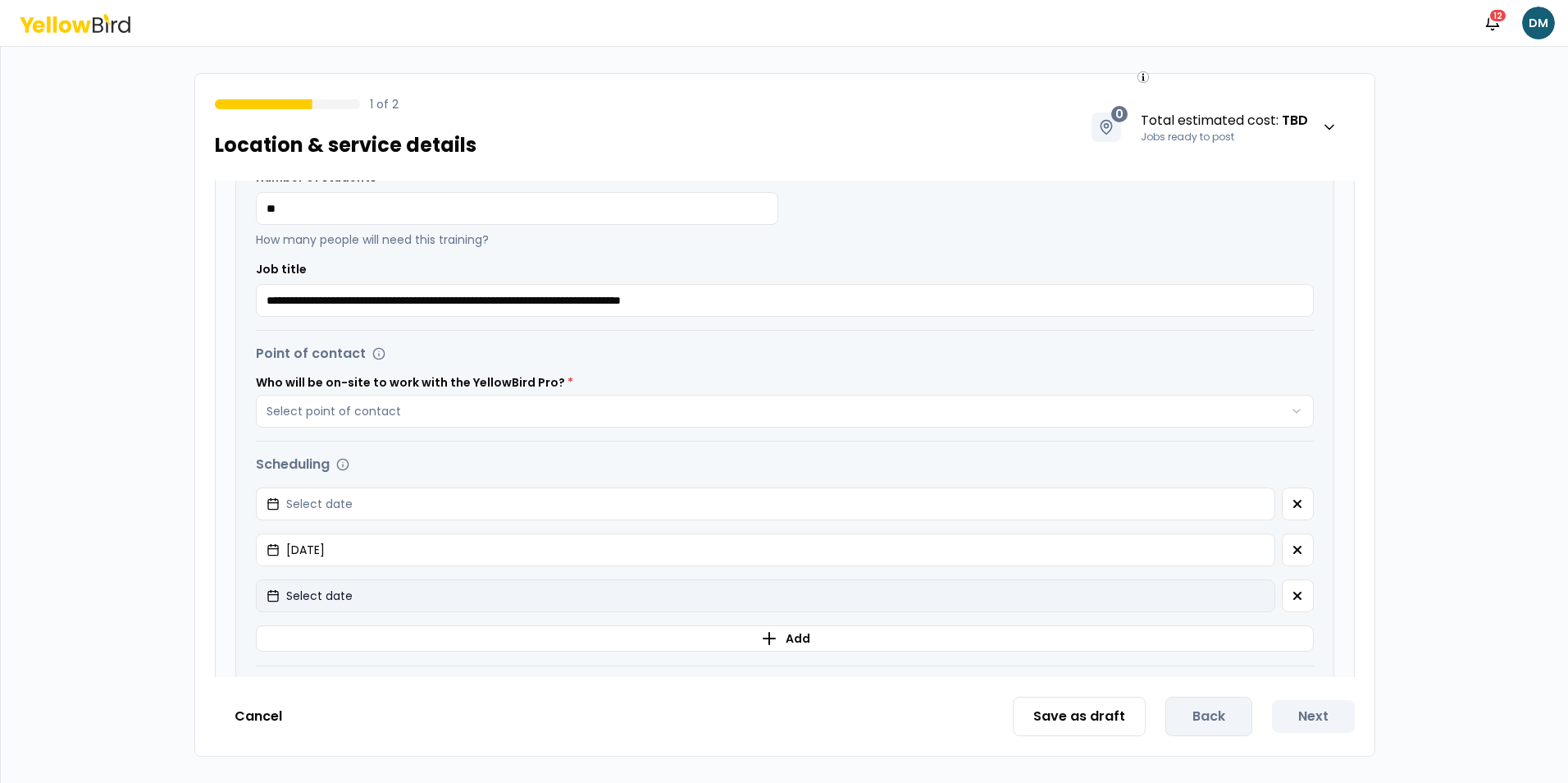
click at [336, 585] on button "Select date" at bounding box center [765, 595] width 1019 height 33
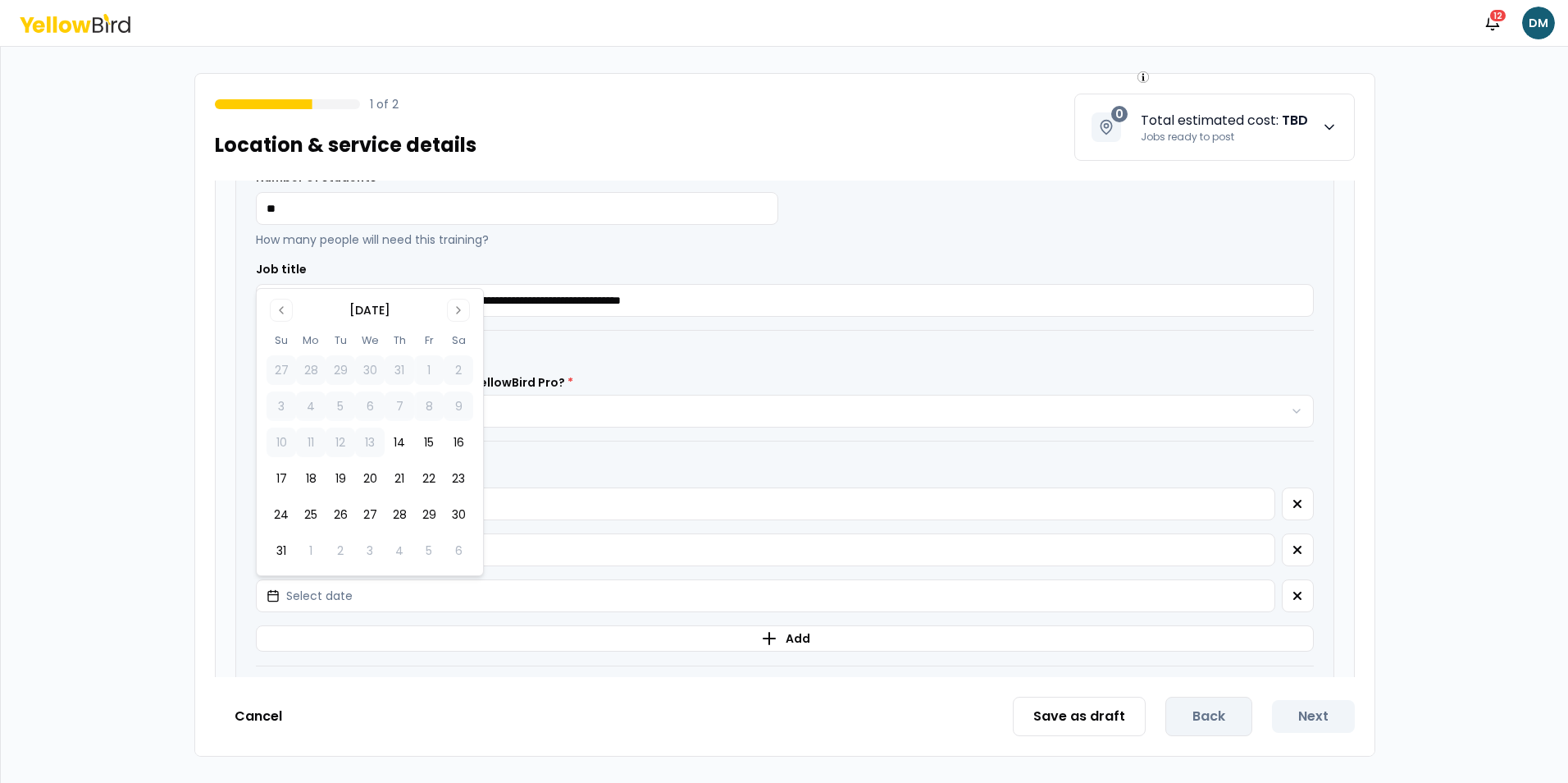
click at [1288, 125] on strong "TBD" at bounding box center [1295, 119] width 27 height 19
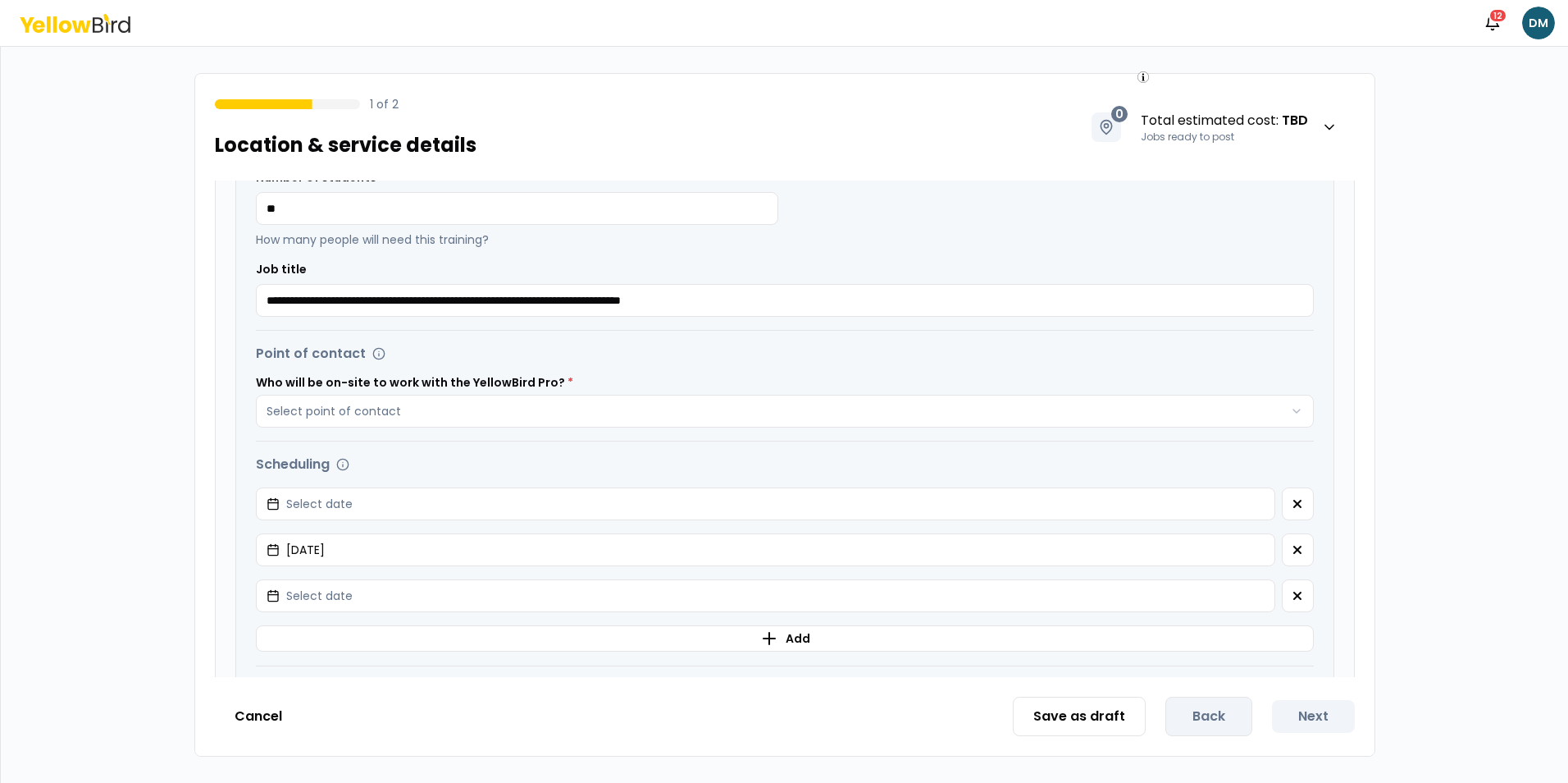
click at [986, 128] on div "1 of 2 Location & service details 0 Total estimated cost : TBD Jobs ready to po…" at bounding box center [784, 117] width 1179 height 87
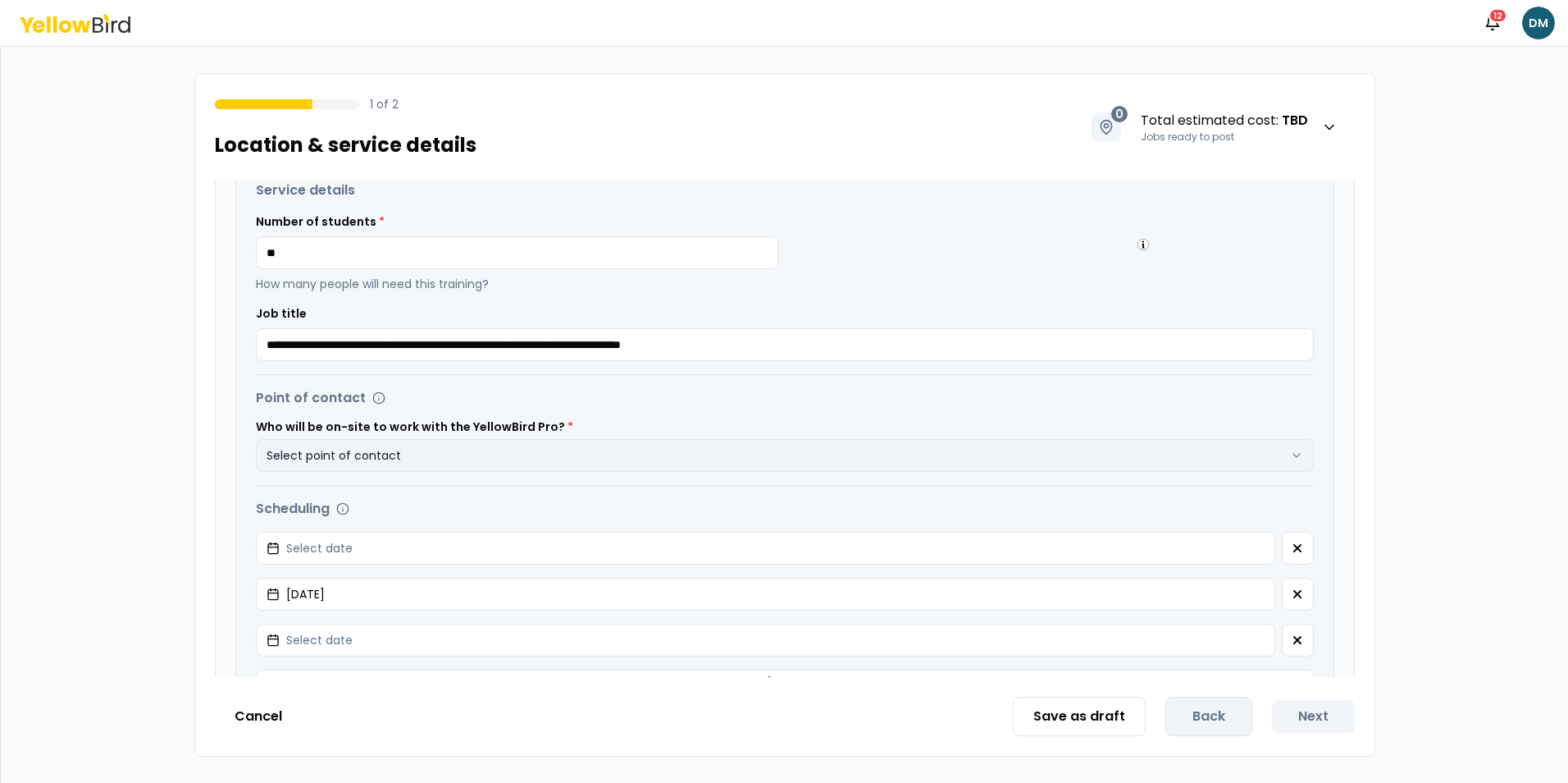
scroll to position [493, 0]
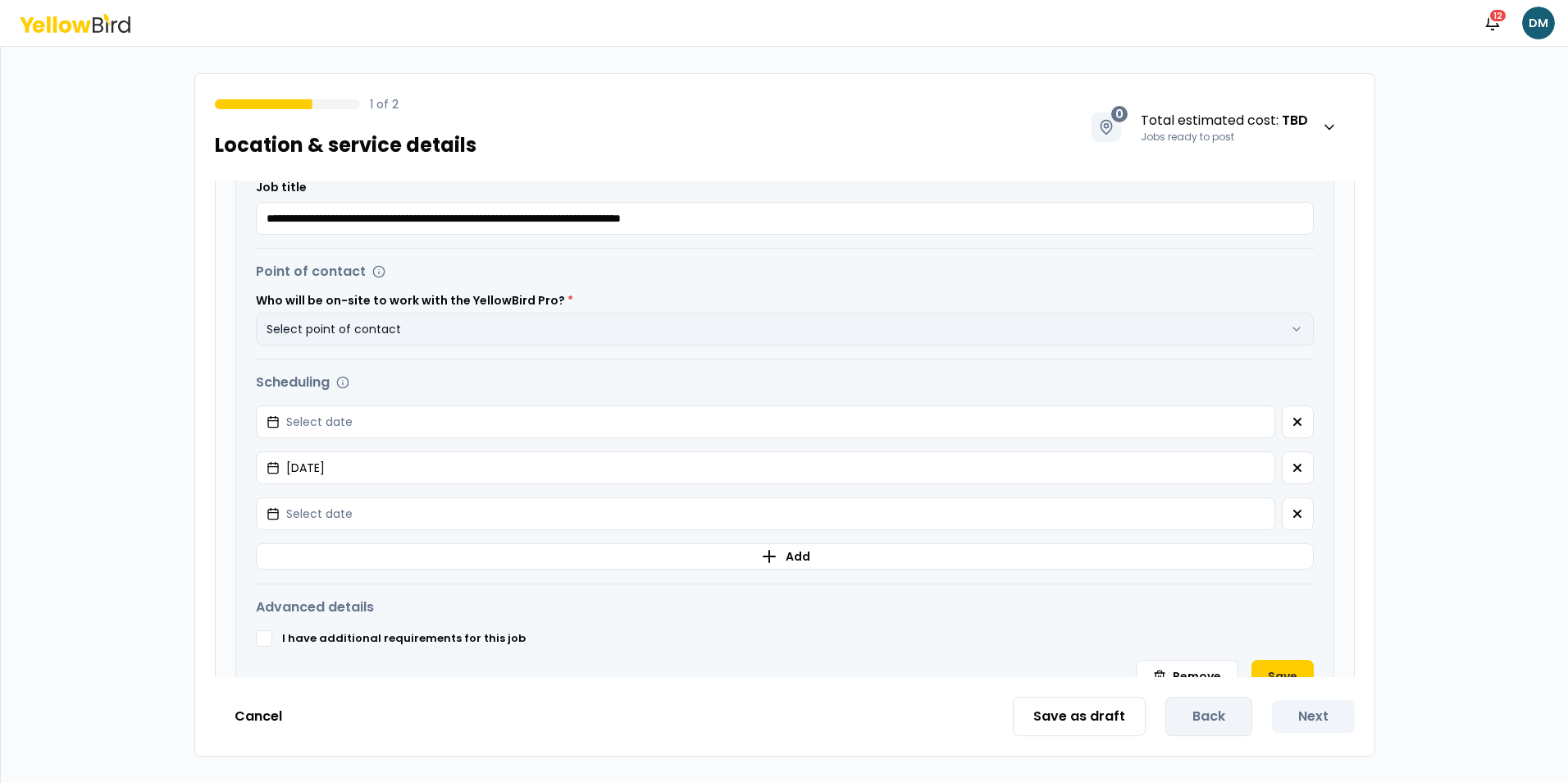
click at [416, 333] on button "Select point of contact" at bounding box center [784, 329] width 1058 height 33
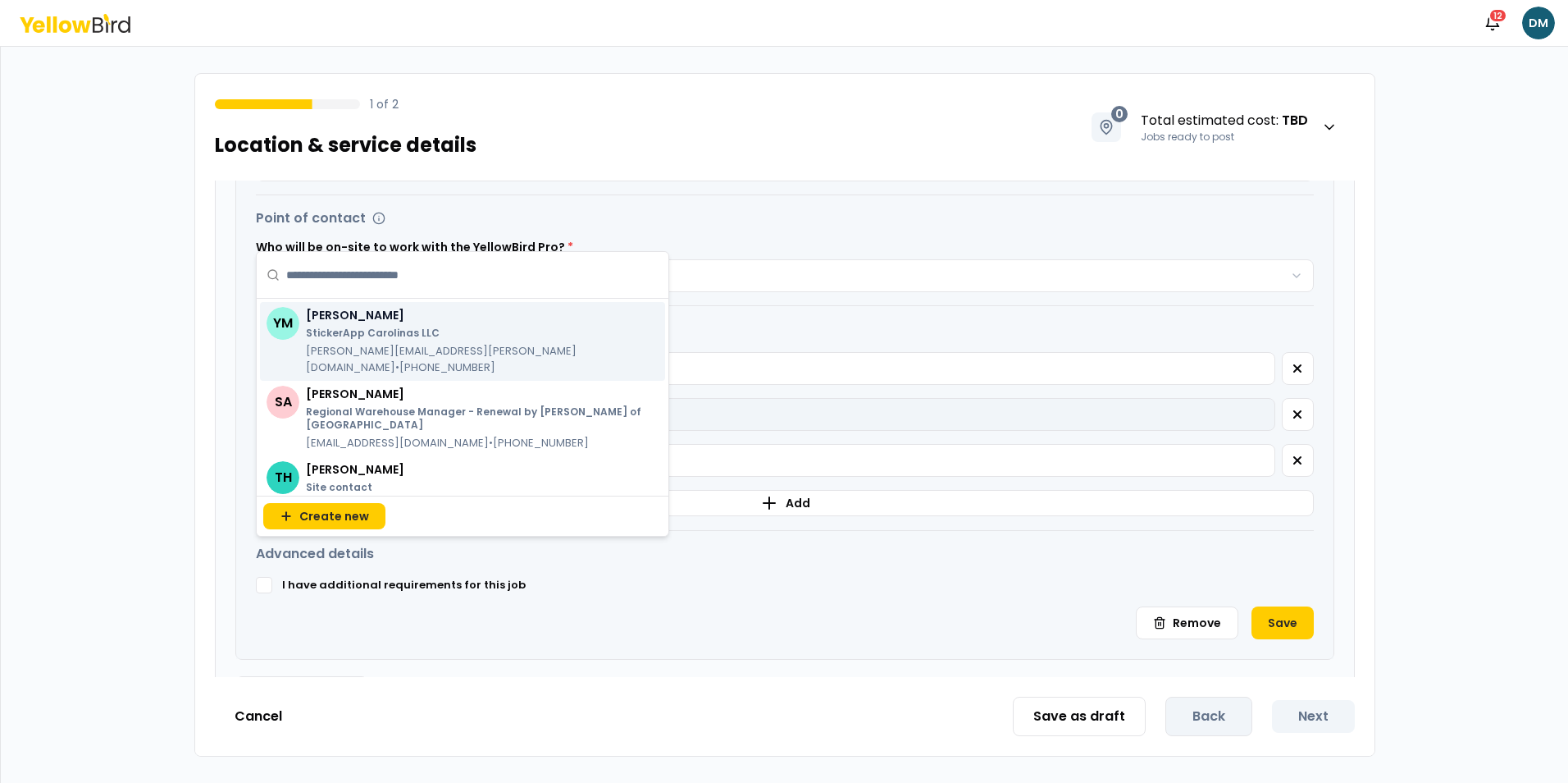
scroll to position [598, 0]
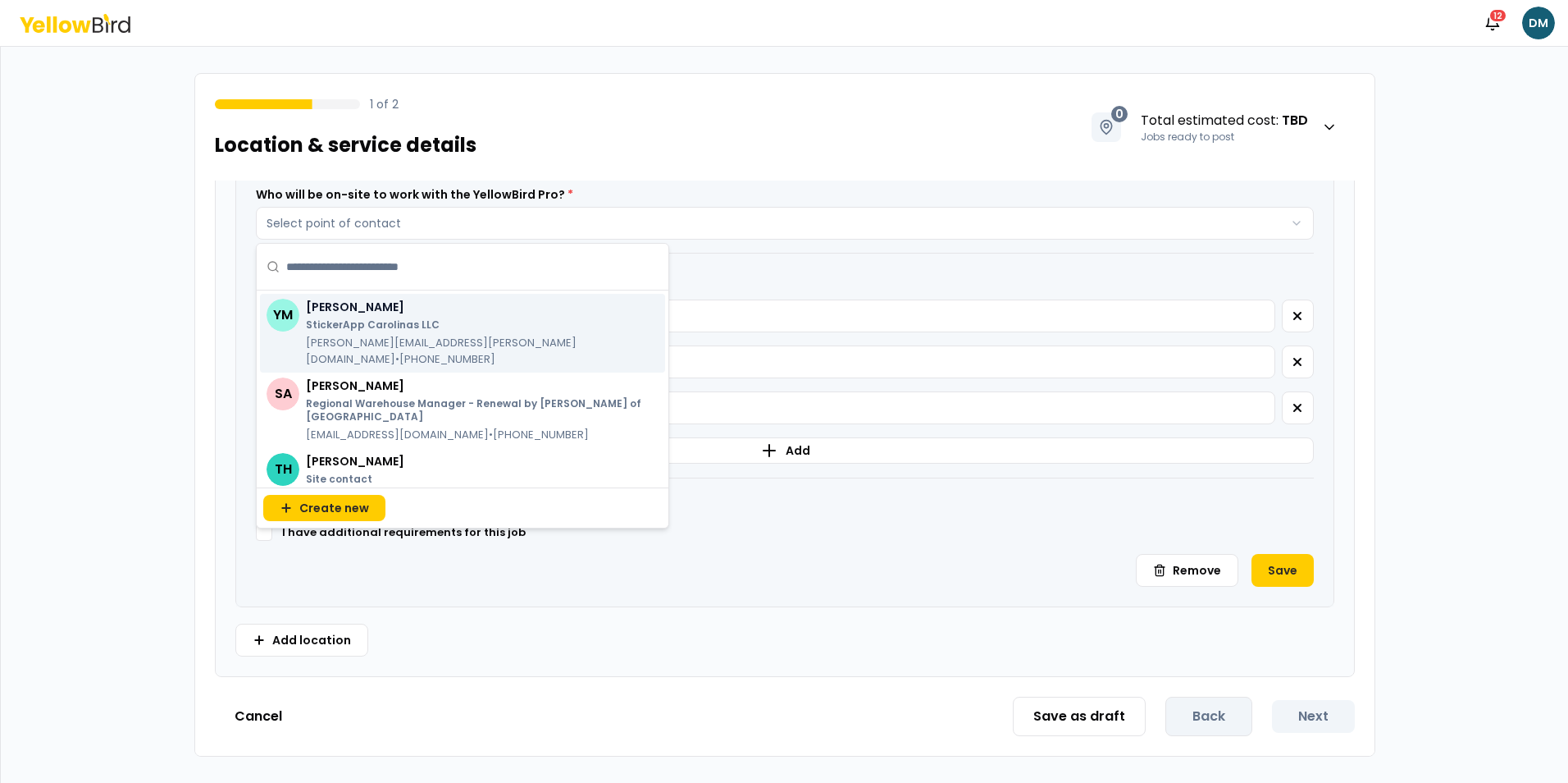
click at [892, 511] on div "Advanced details I have additional requirements for this job" at bounding box center [784, 516] width 1058 height 49
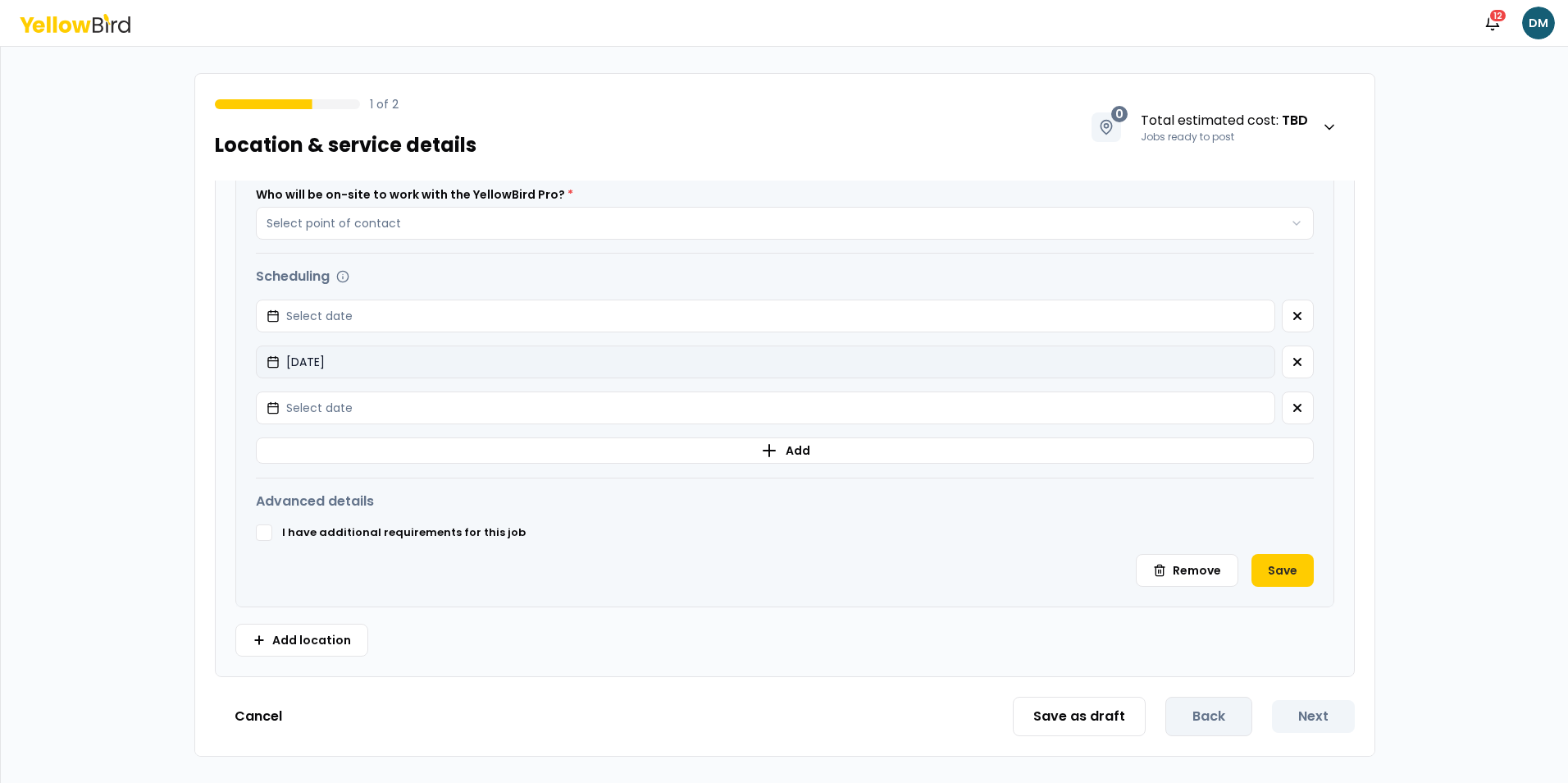
click at [443, 369] on button "[DATE]" at bounding box center [765, 361] width 1019 height 33
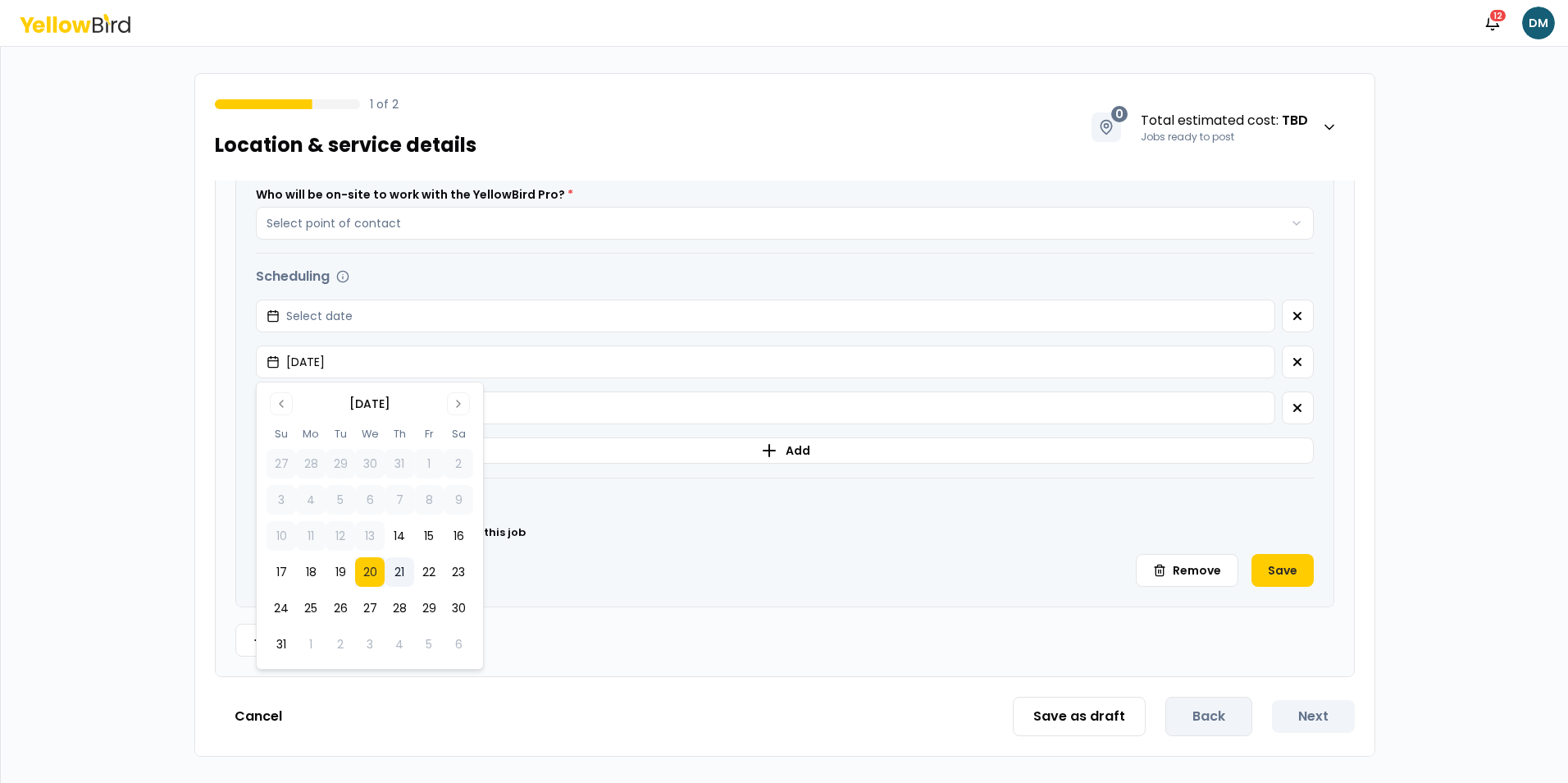
click at [402, 570] on button "21" at bounding box center [400, 572] width 30 height 30
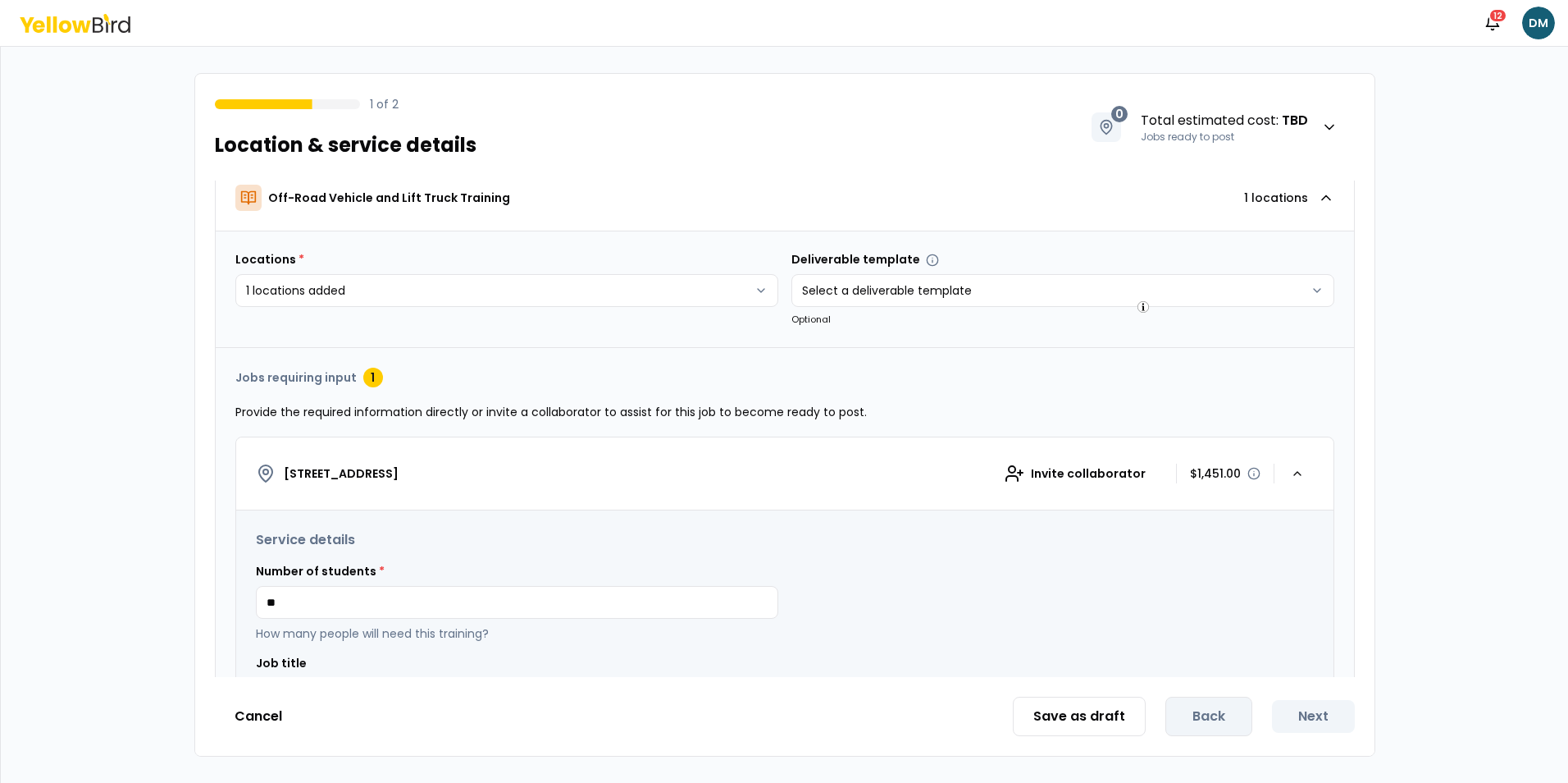
scroll to position [0, 0]
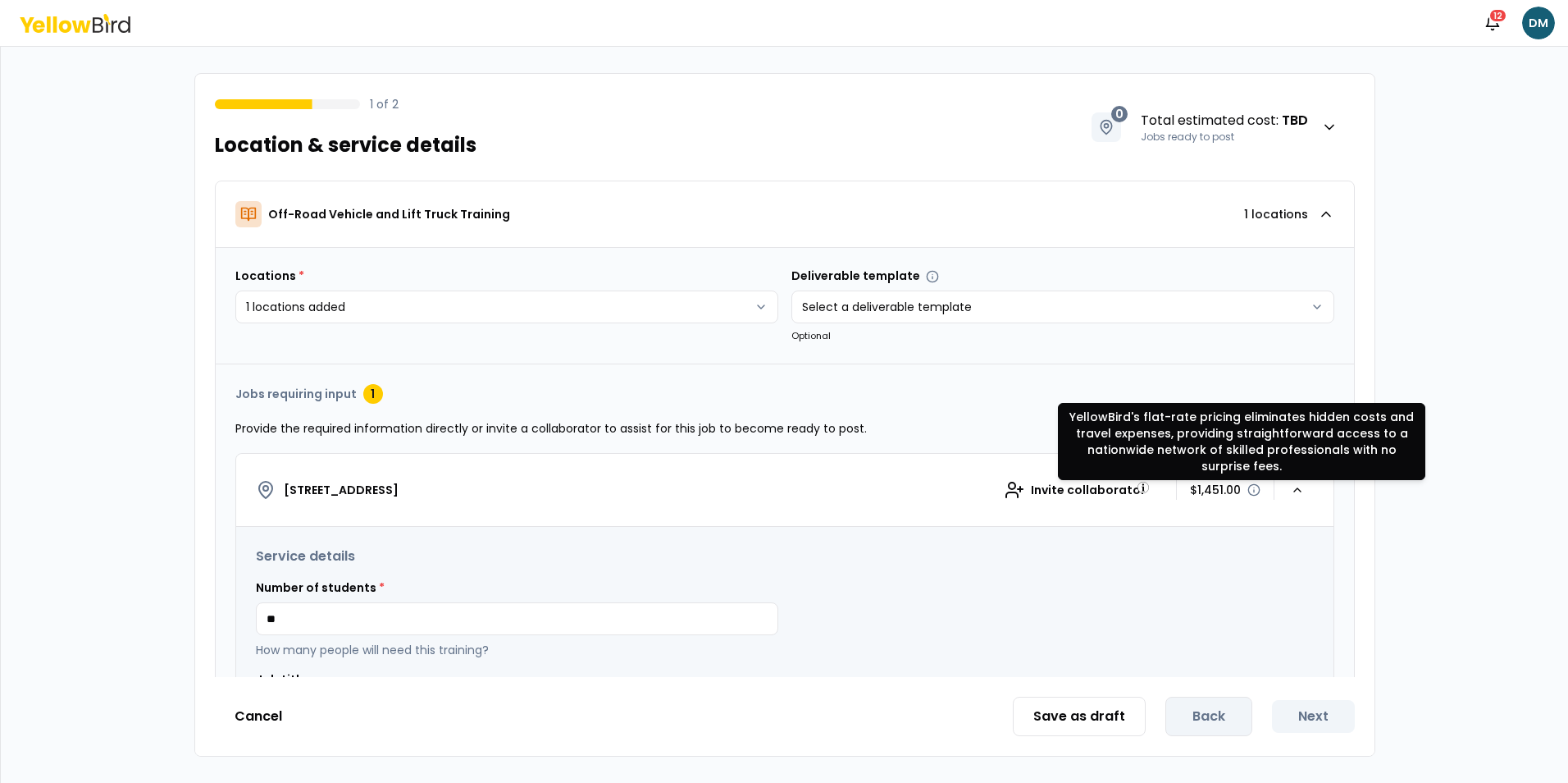
click at [1247, 490] on icon "button" at bounding box center [1253, 489] width 13 height 13
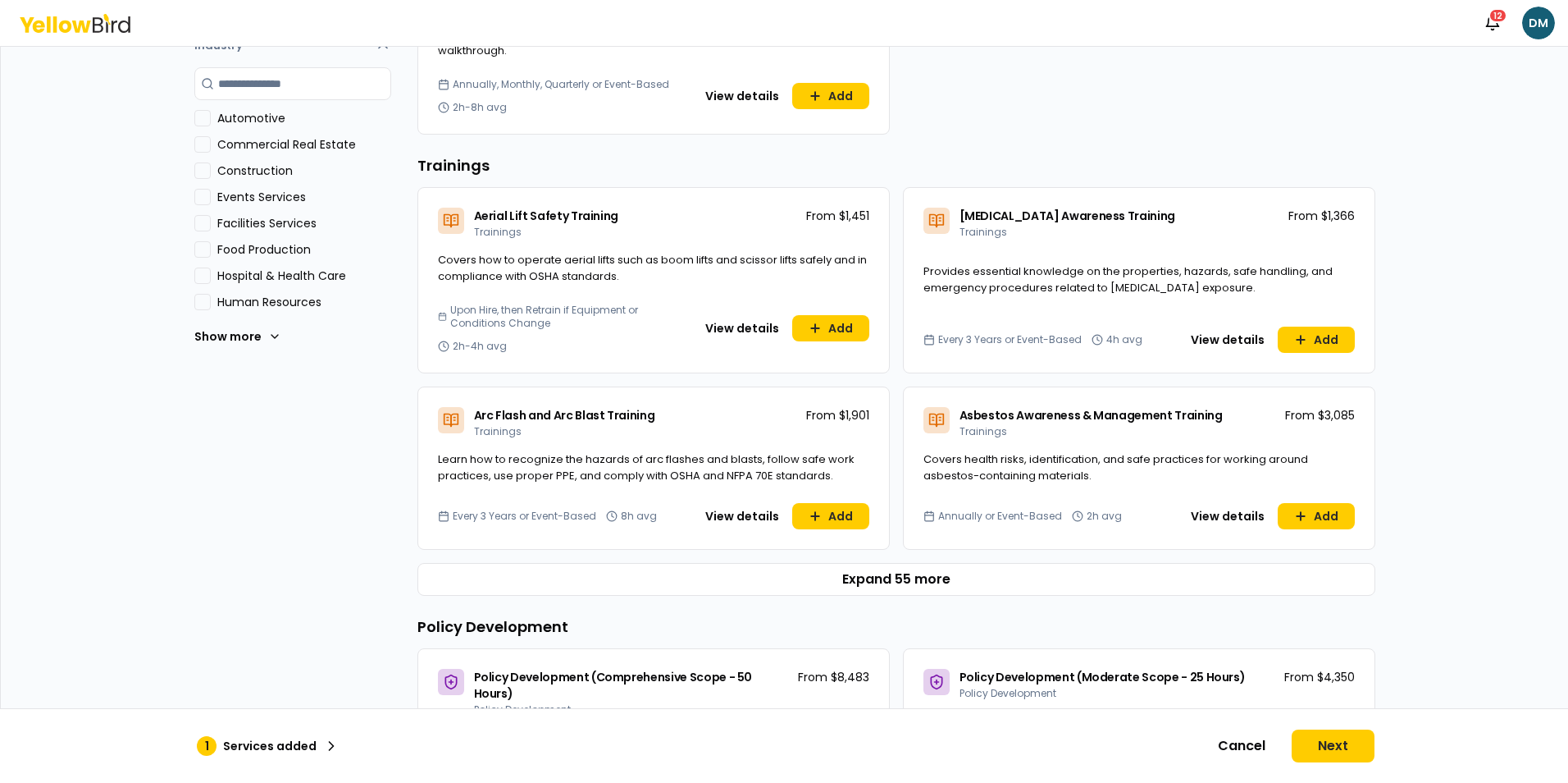
scroll to position [493, 0]
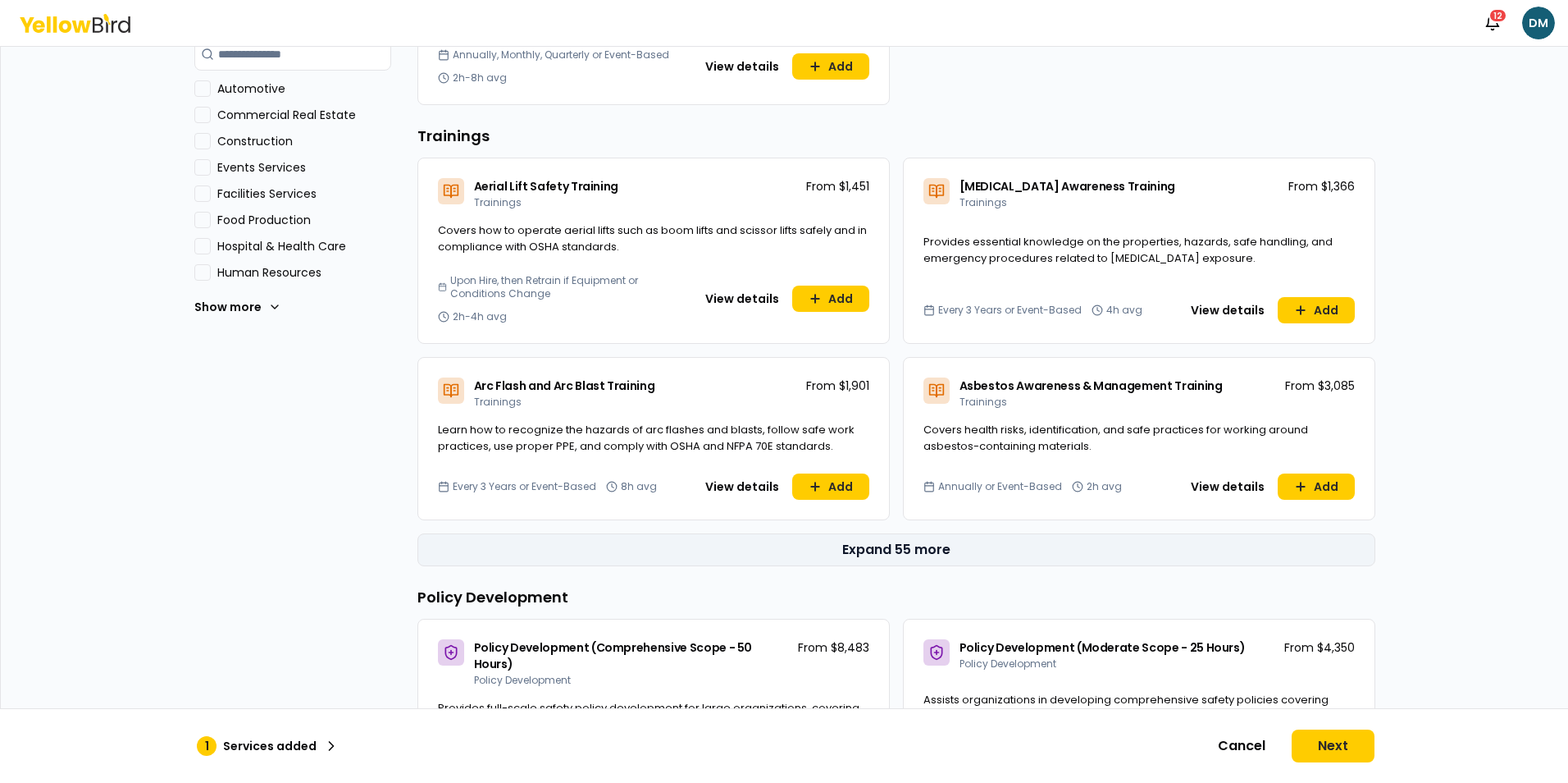
click at [878, 551] on button "Expand 55 more" at bounding box center [896, 549] width 958 height 33
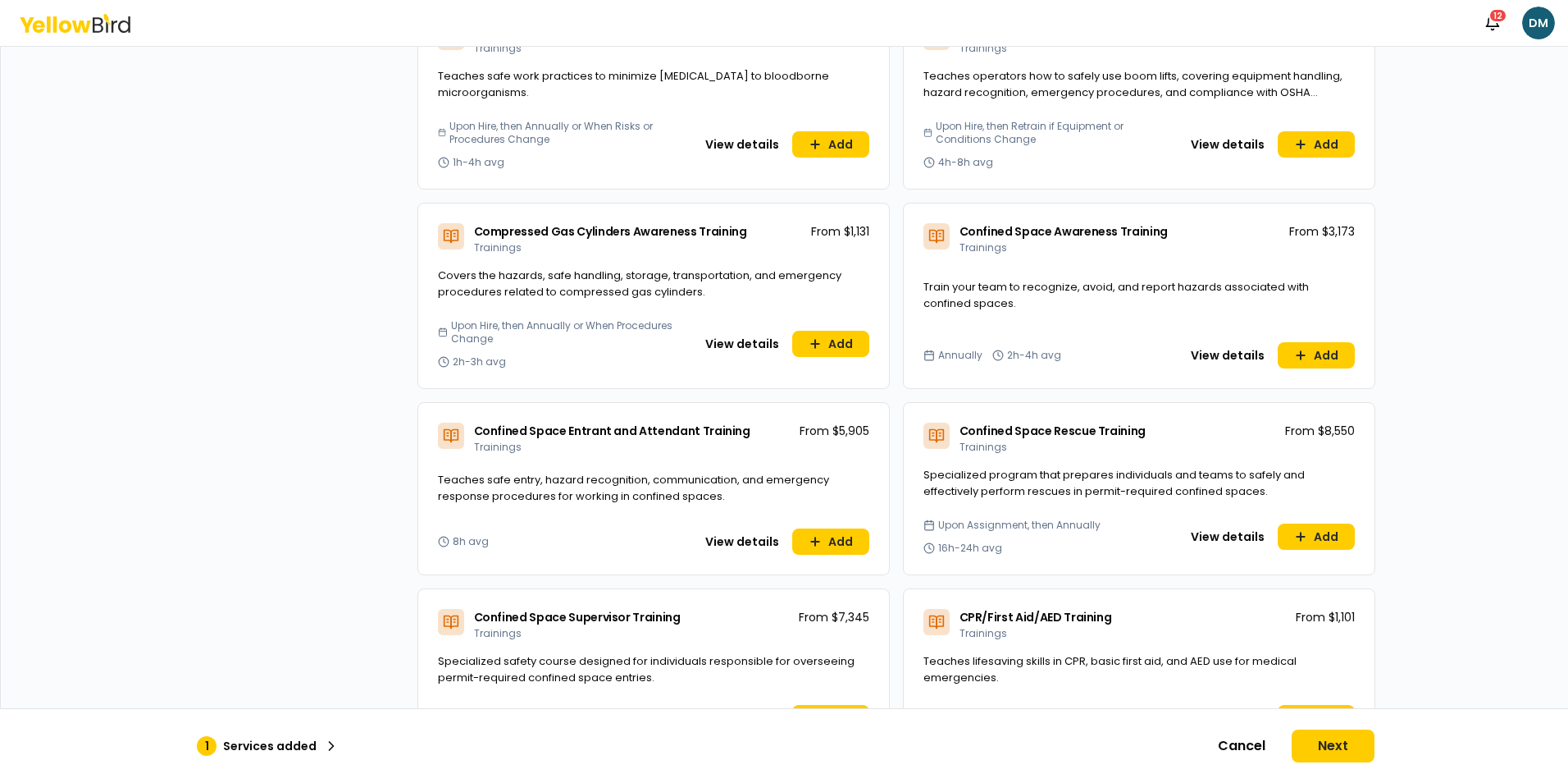
scroll to position [902, 0]
